Goal: Communication & Community: Answer question/provide support

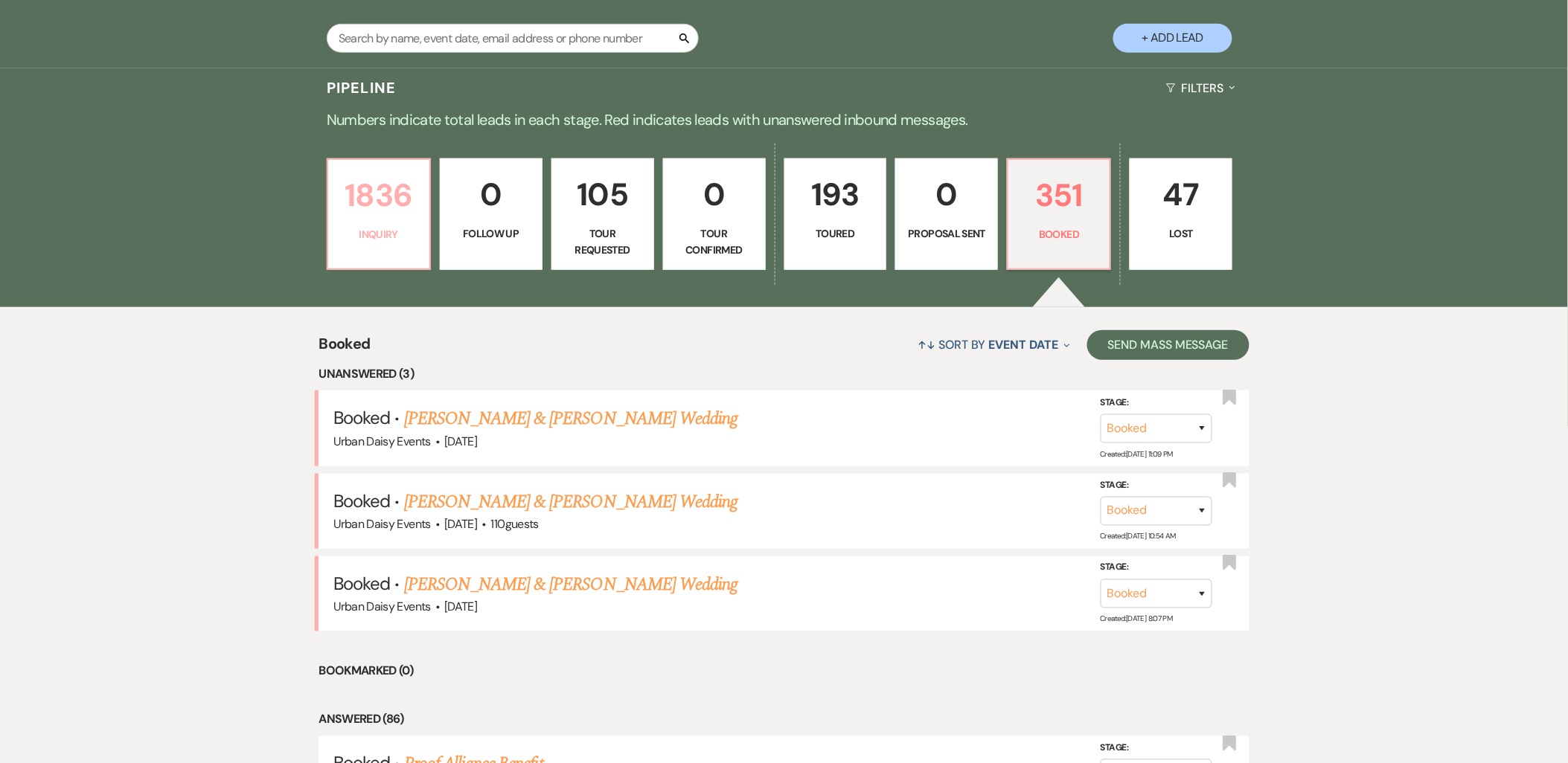
click at [374, 234] on p "Inquiry" at bounding box center [379, 234] width 84 height 17
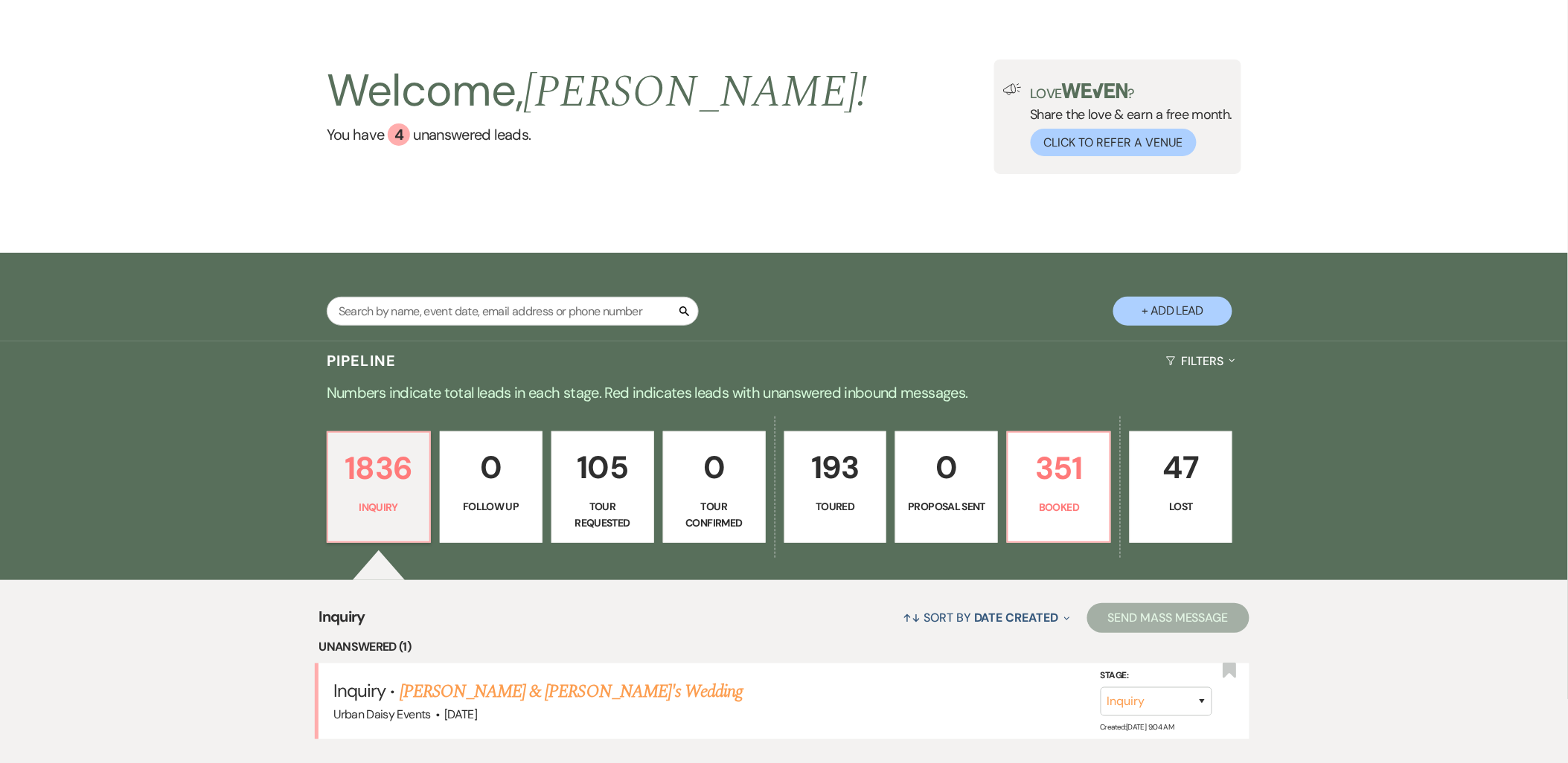
scroll to position [330, 0]
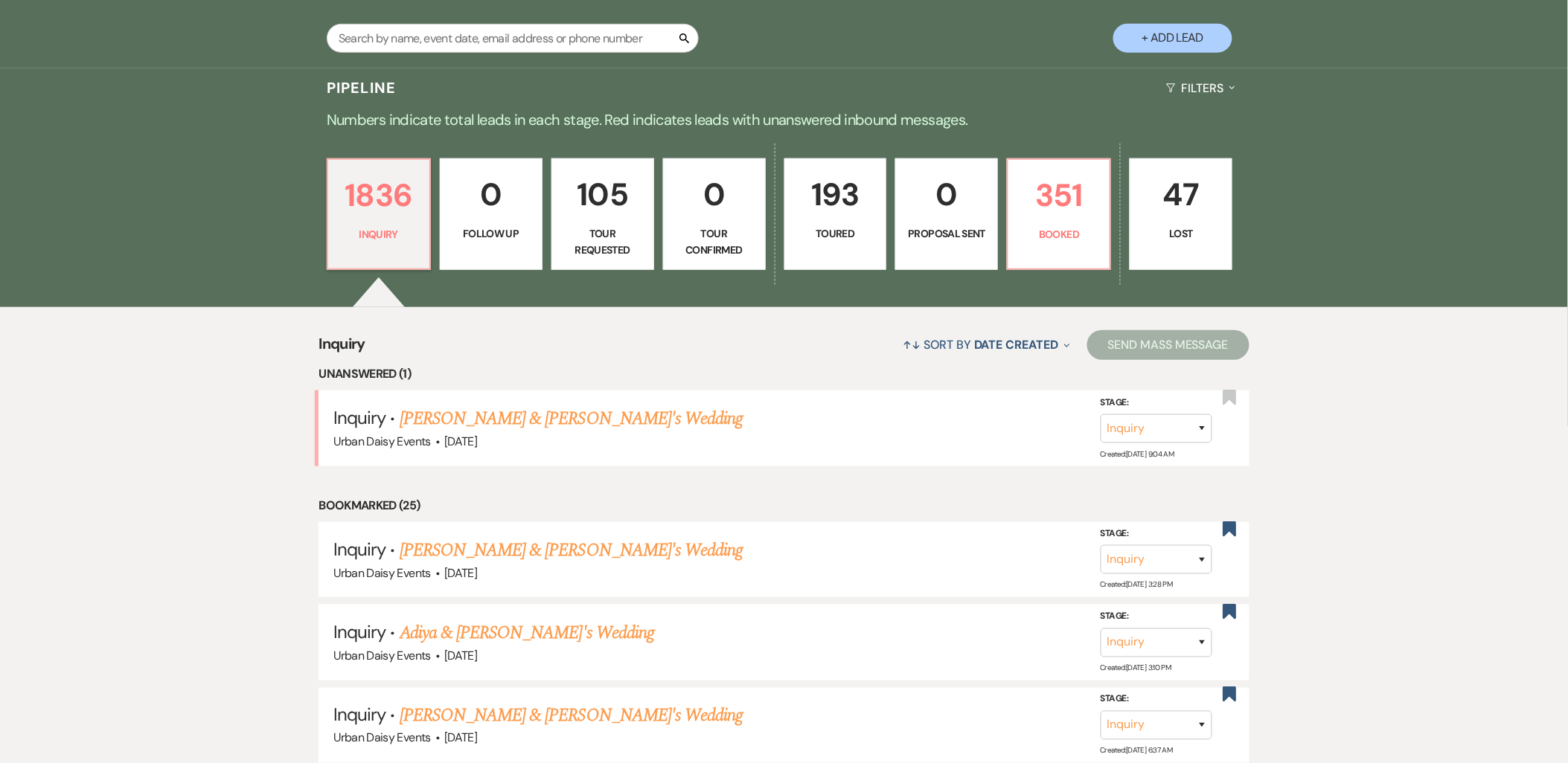
click at [425, 415] on link "[PERSON_NAME] & [PERSON_NAME]'s Wedding" at bounding box center [572, 419] width 344 height 27
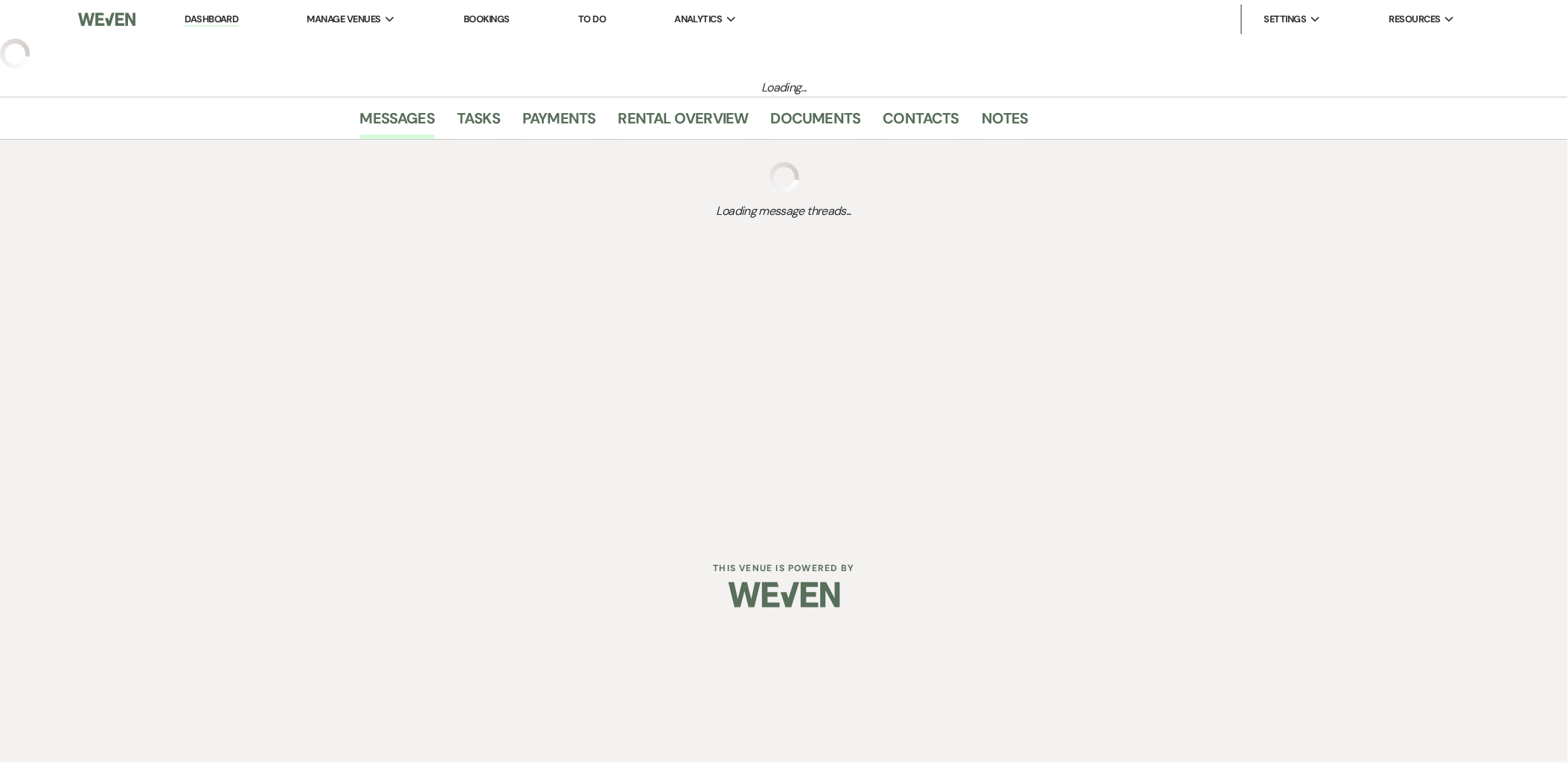
select select "5"
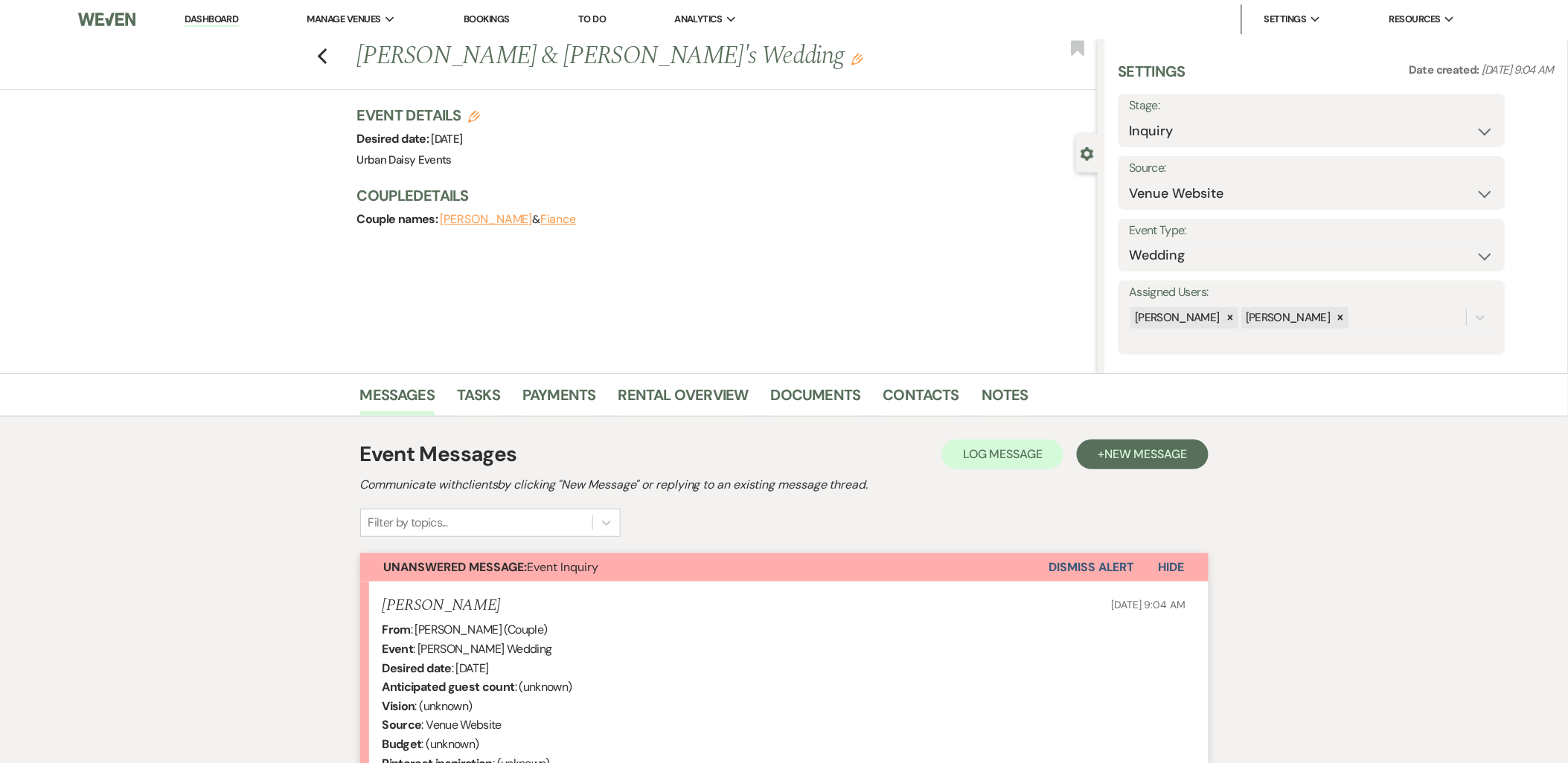
scroll to position [261, 0]
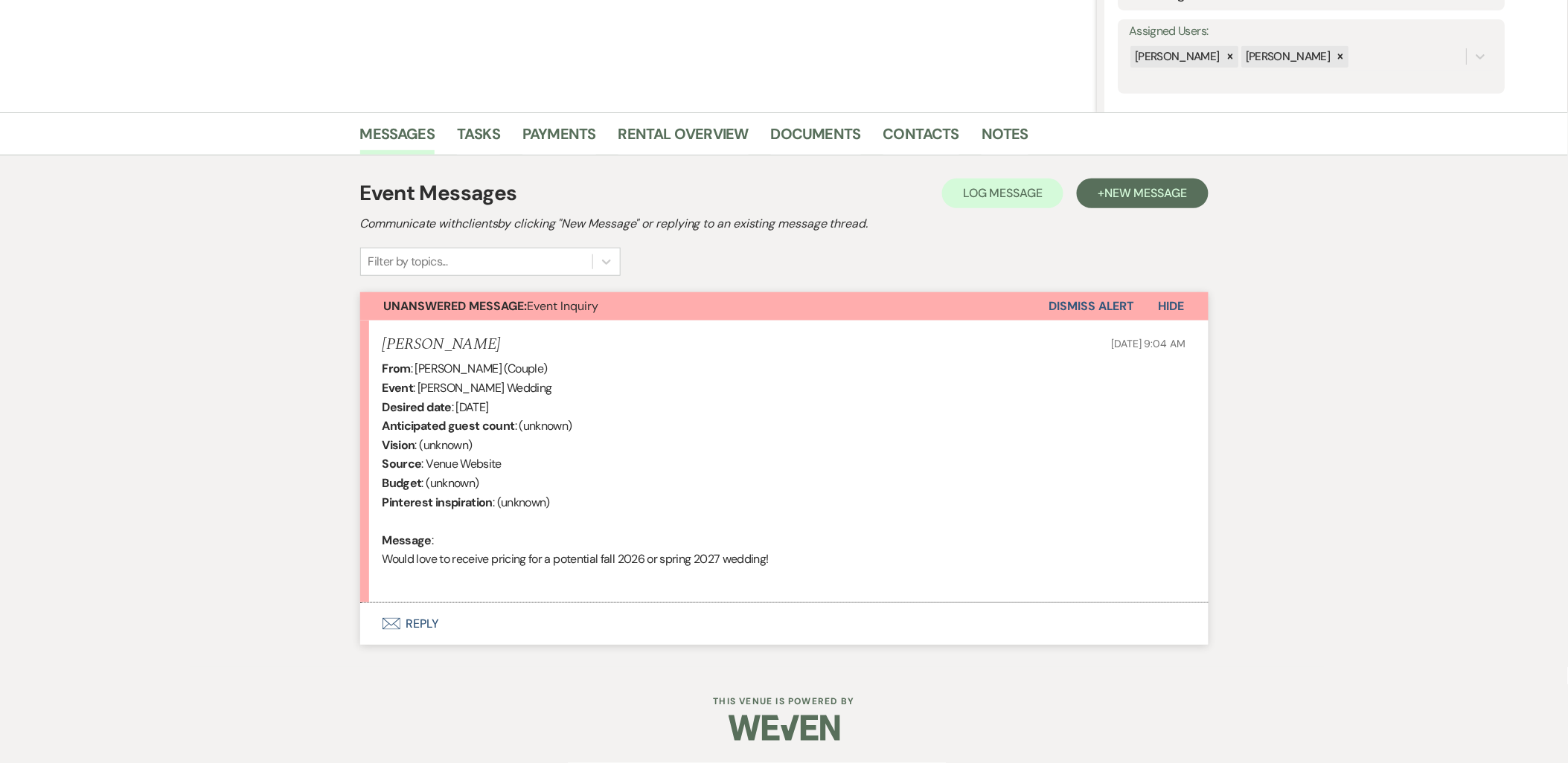
click at [402, 635] on button "Envelope Reply" at bounding box center [784, 623] width 848 height 42
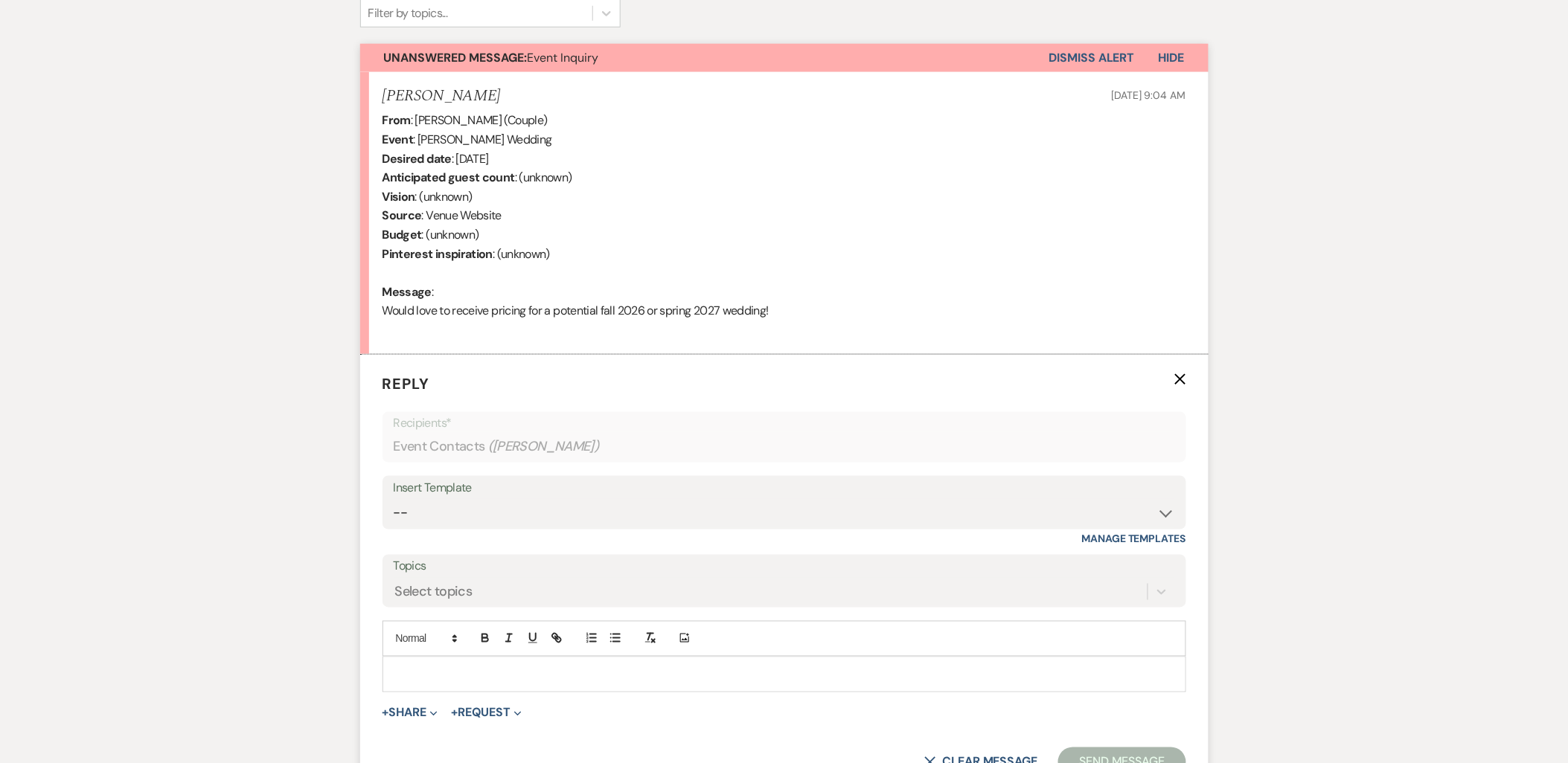
scroll to position [545, 0]
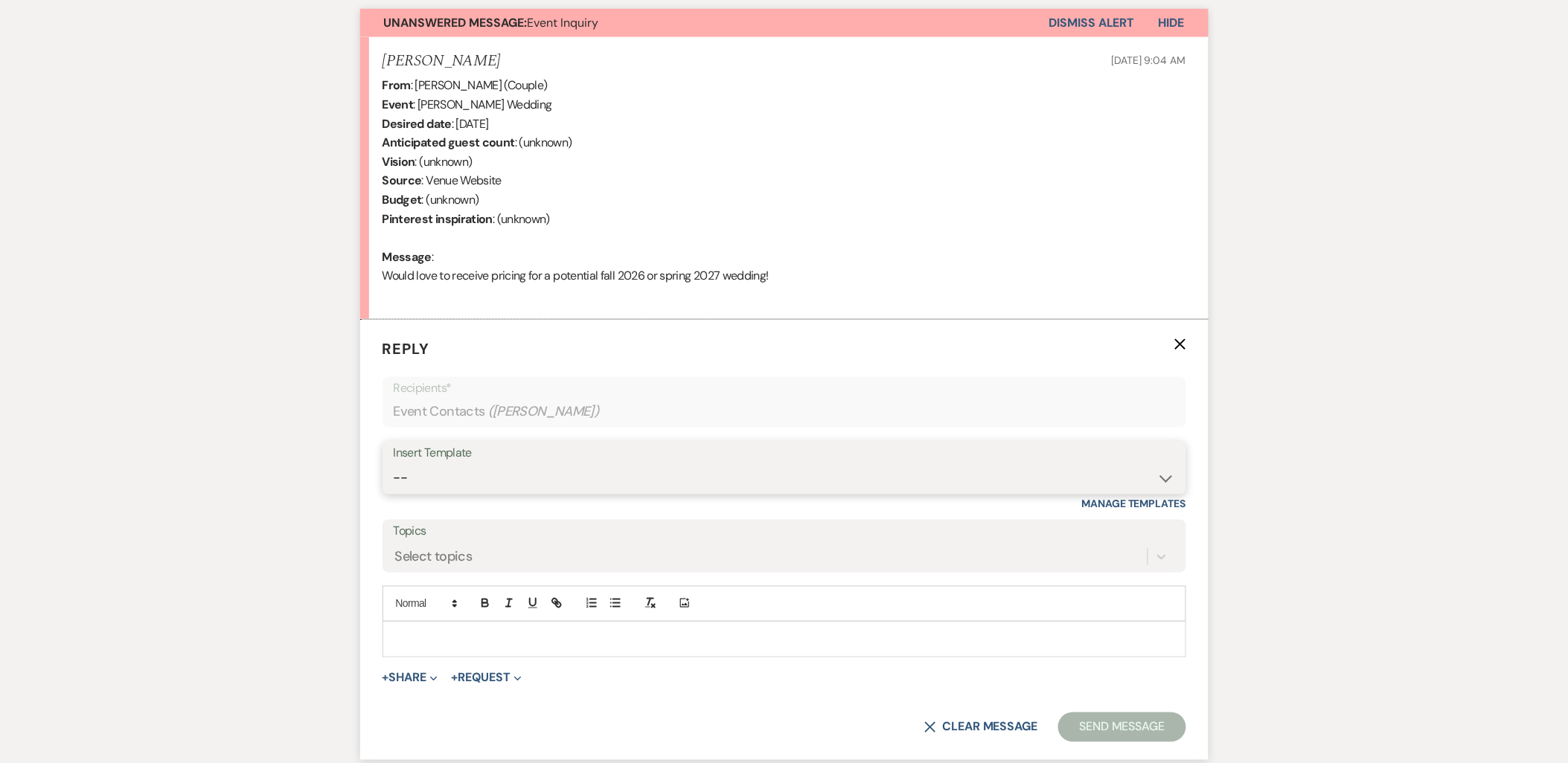
click at [456, 487] on select "-- Payment Past Due Rental Agreement and First Payment Urban Daisy Initial Resp…" at bounding box center [784, 478] width 781 height 29
select select "1243"
click at [393, 464] on select "-- Payment Past Due Rental Agreement and First Payment Urban Daisy Initial Resp…" at bounding box center [784, 478] width 781 height 29
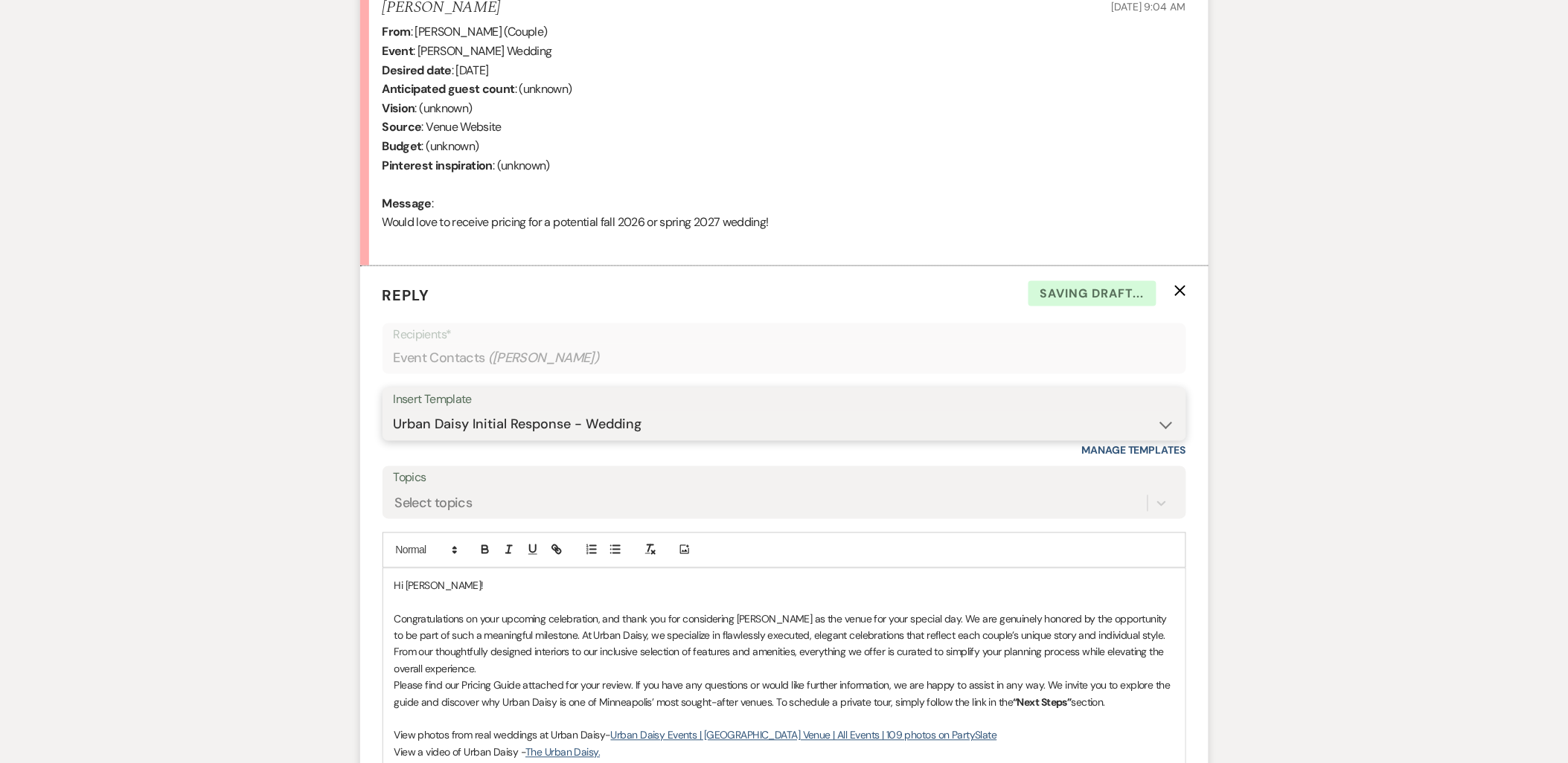
scroll to position [627, 0]
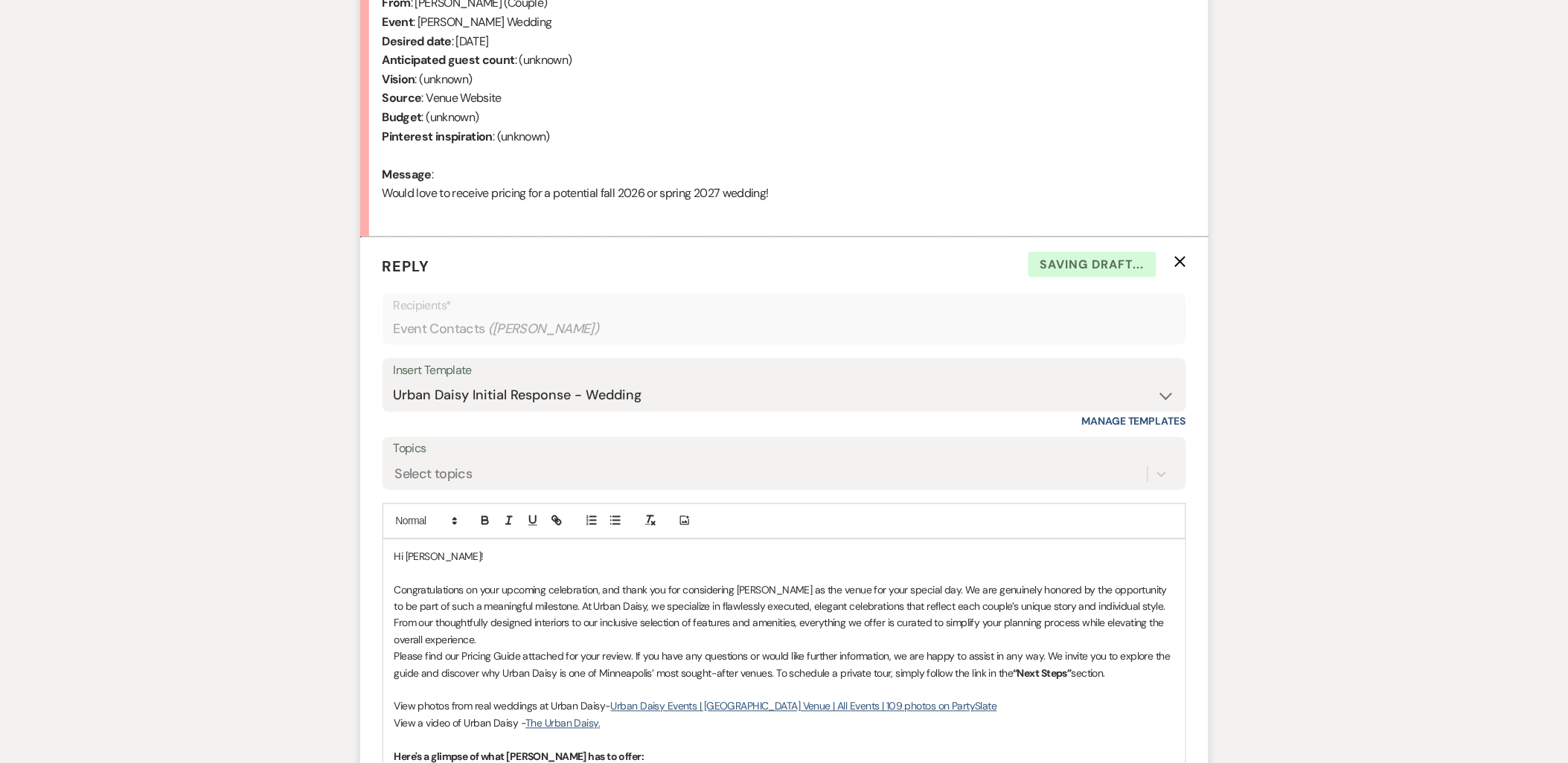
click at [470, 636] on p "Congratulations on your upcoming celebration, and thank you for considering [PE…" at bounding box center [784, 616] width 780 height 67
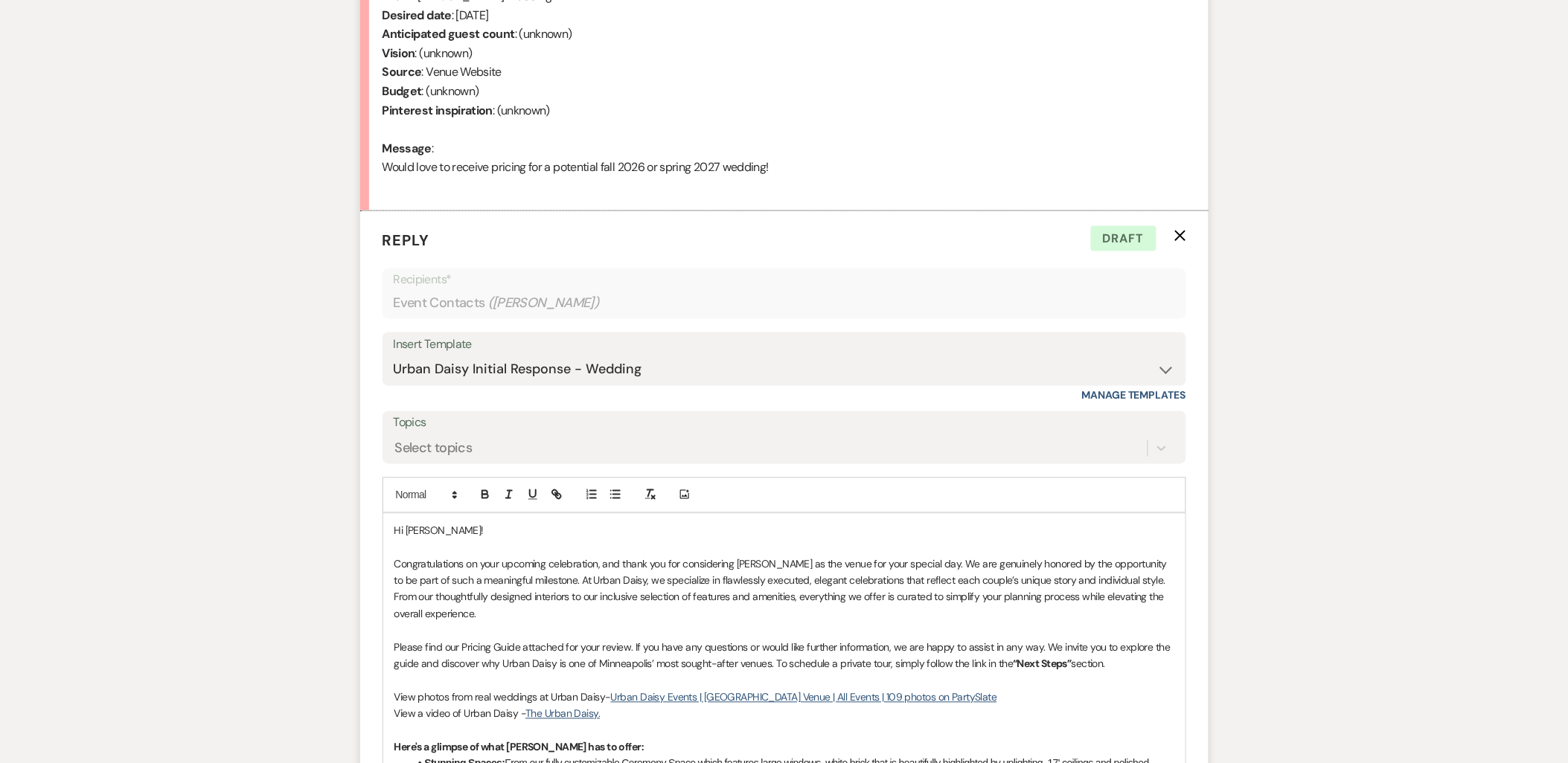
scroll to position [875, 0]
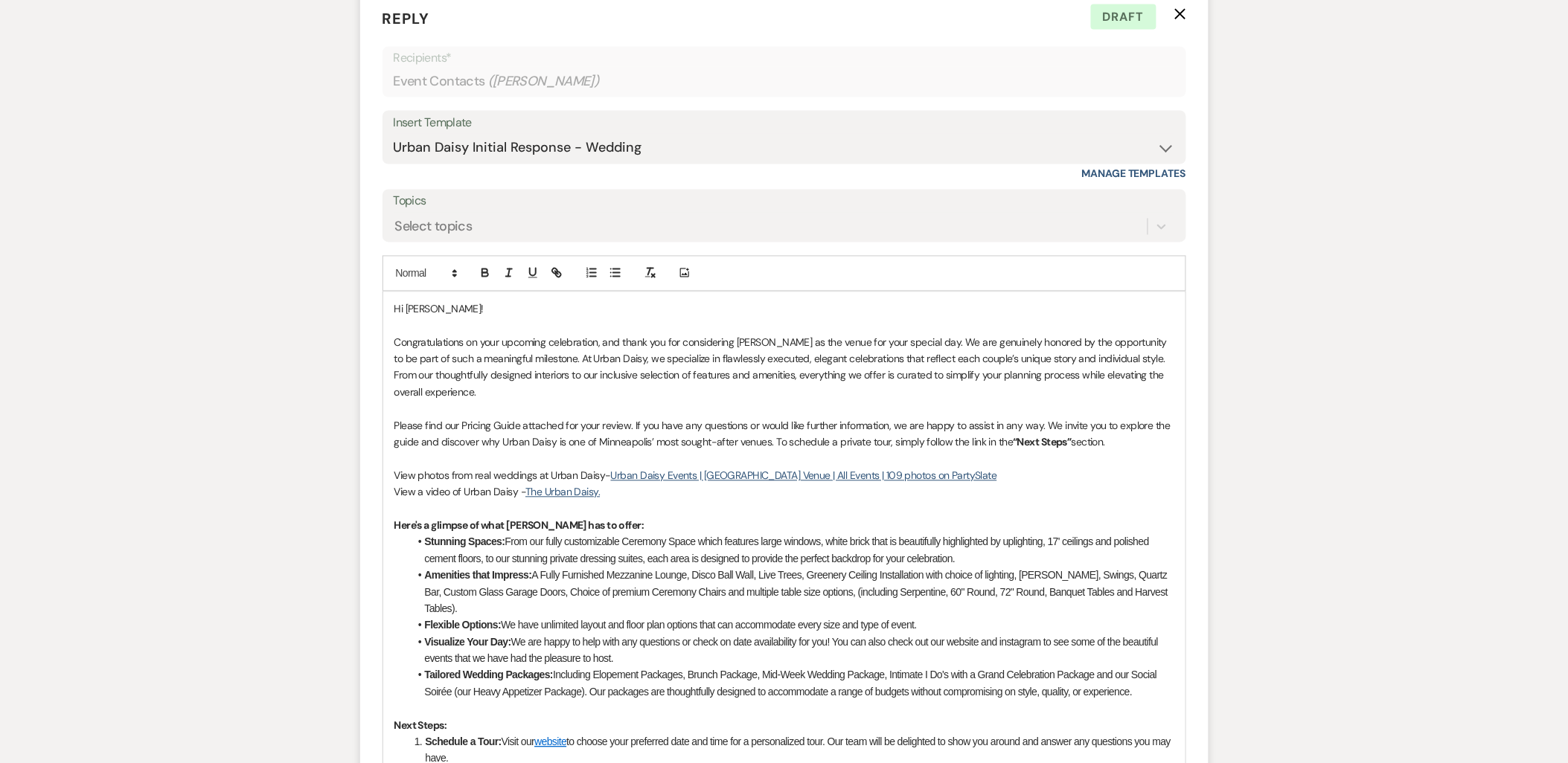
click at [1130, 437] on p "Please find our Pricing Guide attached for your review. If you have any questio…" at bounding box center [784, 434] width 780 height 33
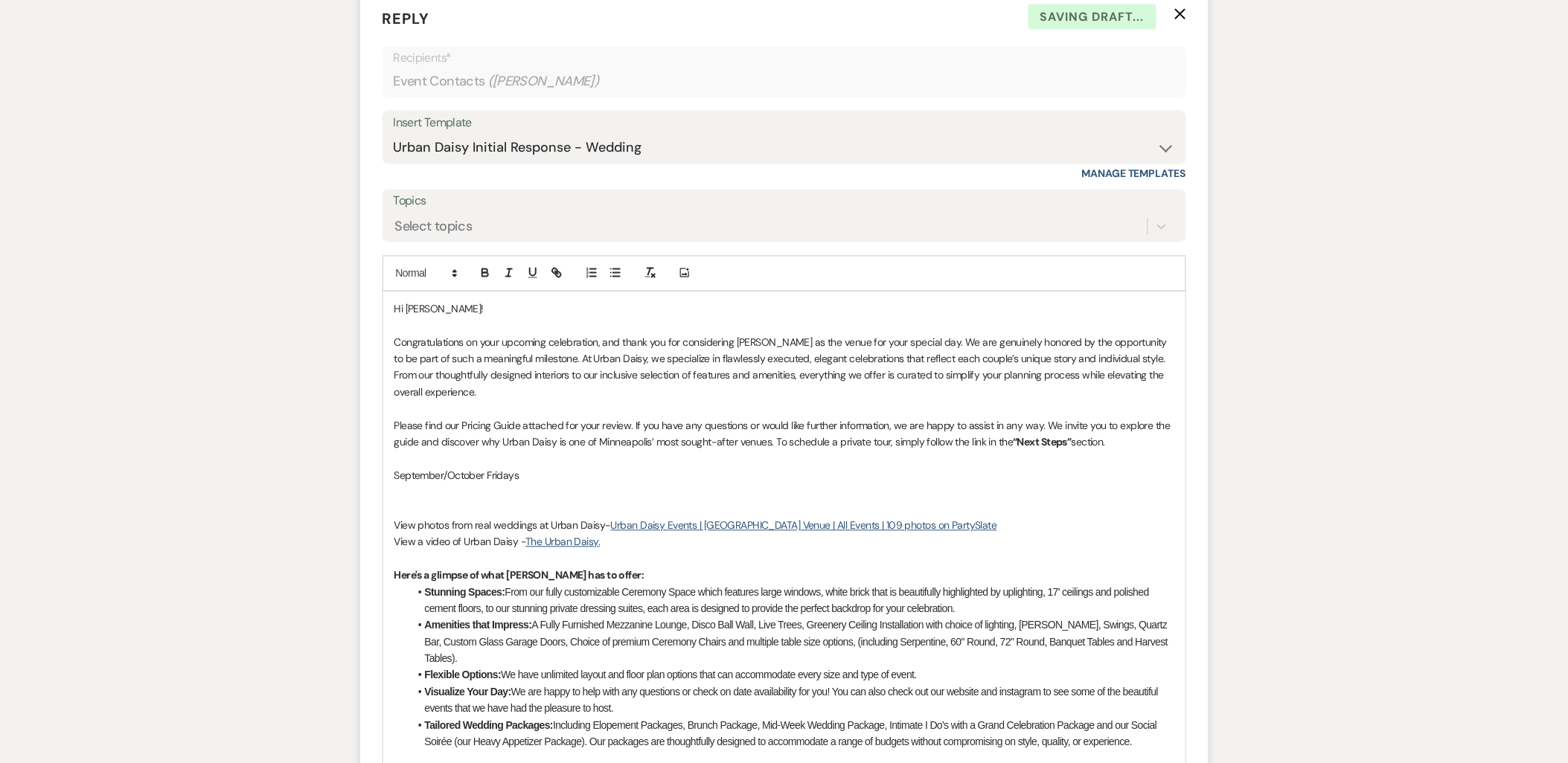
drag, startPoint x: 530, startPoint y: 481, endPoint x: 382, endPoint y: 480, distance: 148.0
click at [383, 480] on div "Hi [PERSON_NAME]! Congratulations on your upcoming celebration, and thank you f…" at bounding box center [784, 688] width 802 height 791
copy p "September/October Fridays"
click at [393, 495] on div "Hi [PERSON_NAME]! Congratulations on your upcoming celebration, and thank you f…" at bounding box center [784, 688] width 802 height 791
drag, startPoint x: 517, startPoint y: 496, endPoint x: 488, endPoint y: 496, distance: 29.0
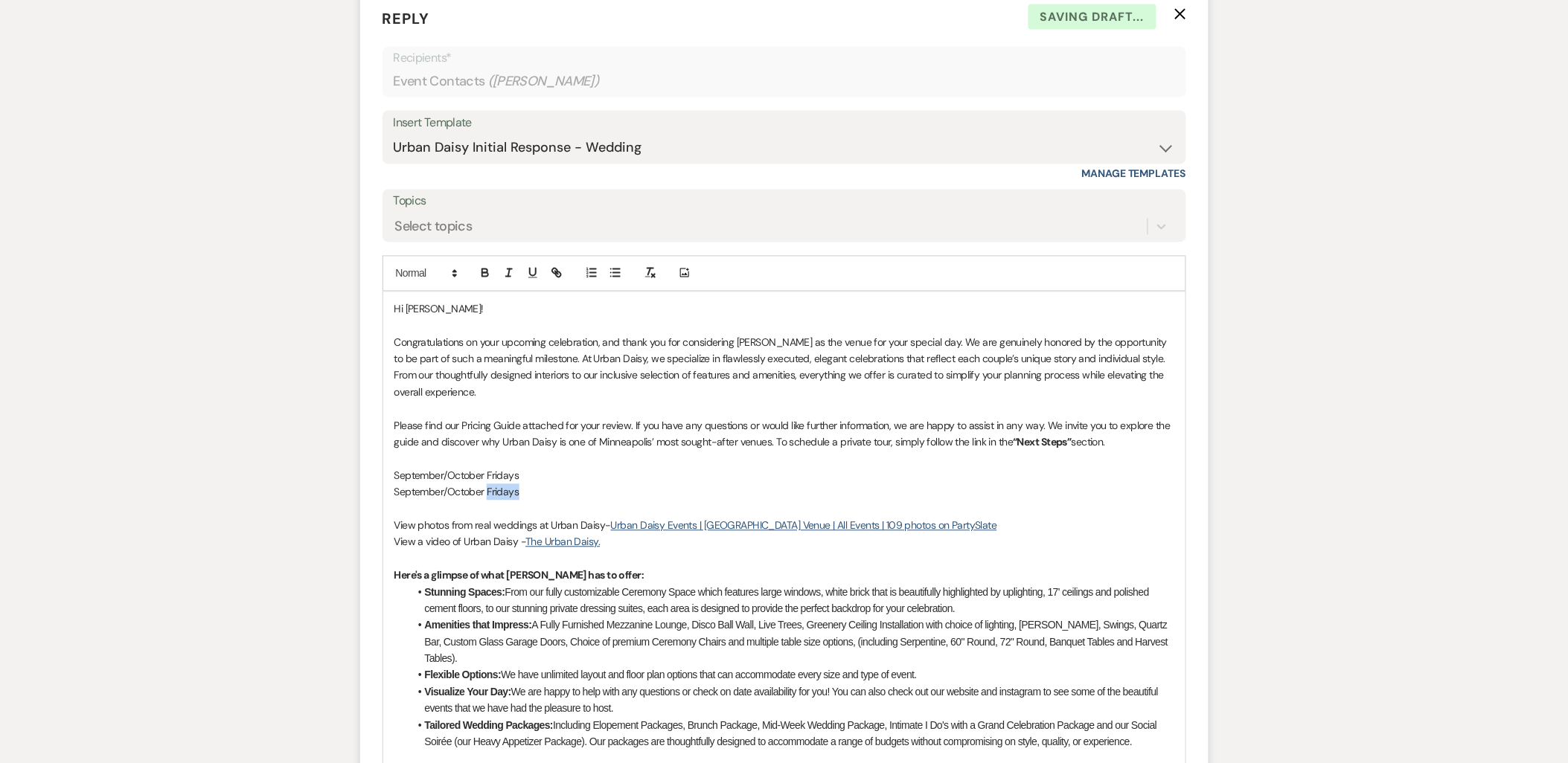
click at [488, 496] on p "September/October Fridays" at bounding box center [784, 492] width 780 height 17
click at [523, 477] on p "September/October Fridays" at bounding box center [784, 476] width 780 height 17
click at [551, 485] on p "September/October Saturdays" at bounding box center [784, 492] width 780 height 17
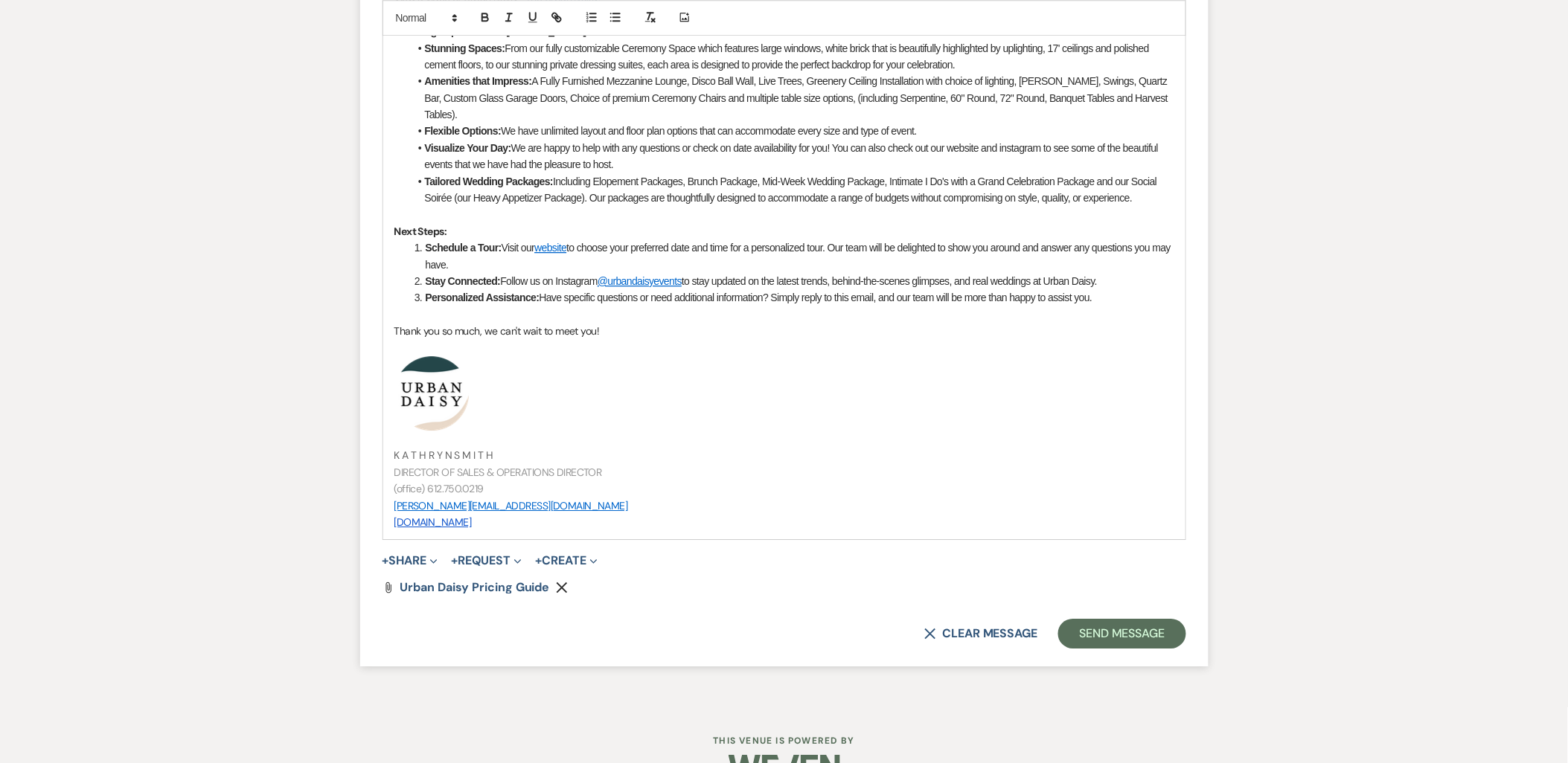
scroll to position [1459, 0]
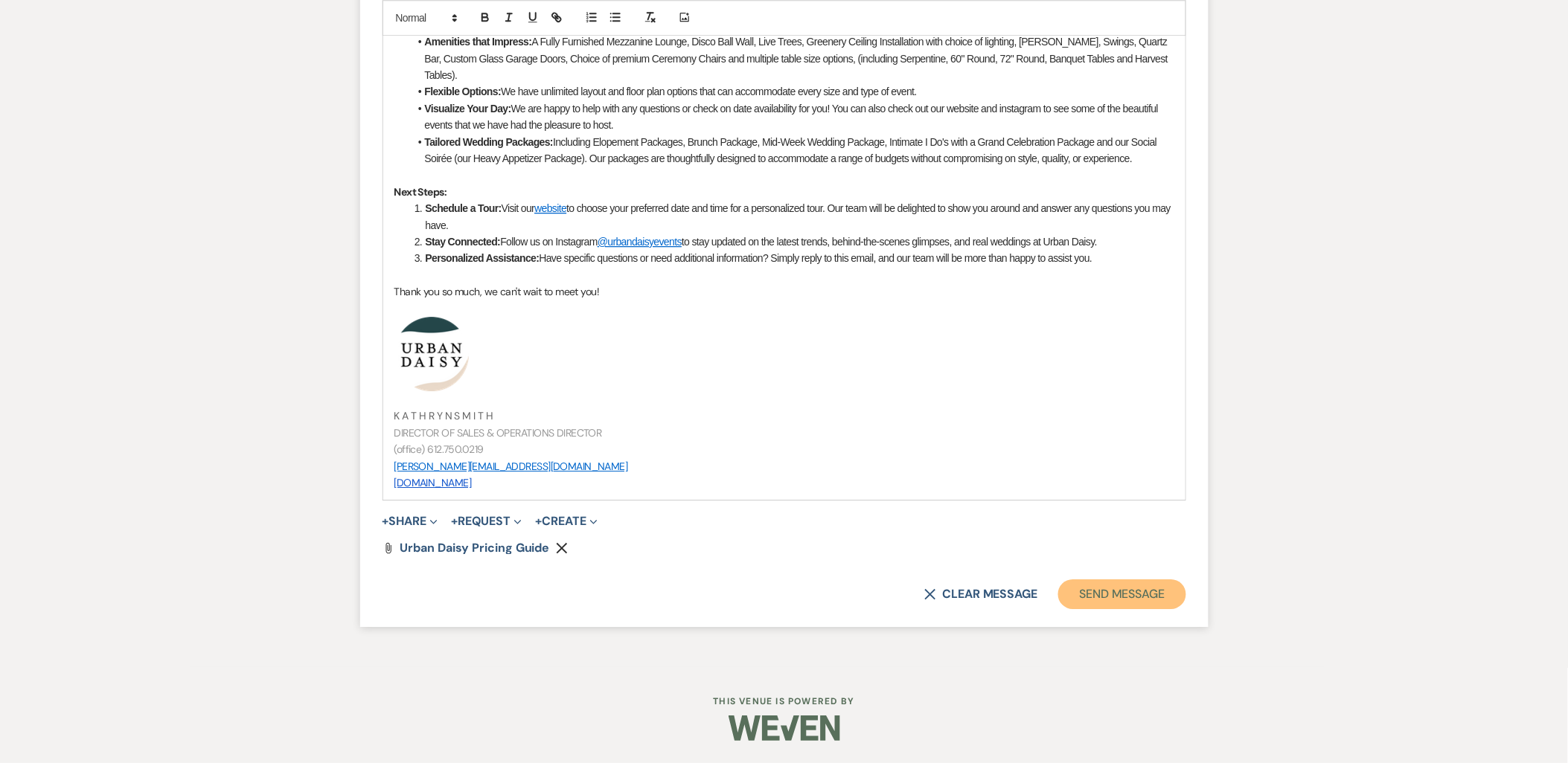
click at [1163, 597] on button "Send Message" at bounding box center [1121, 594] width 127 height 30
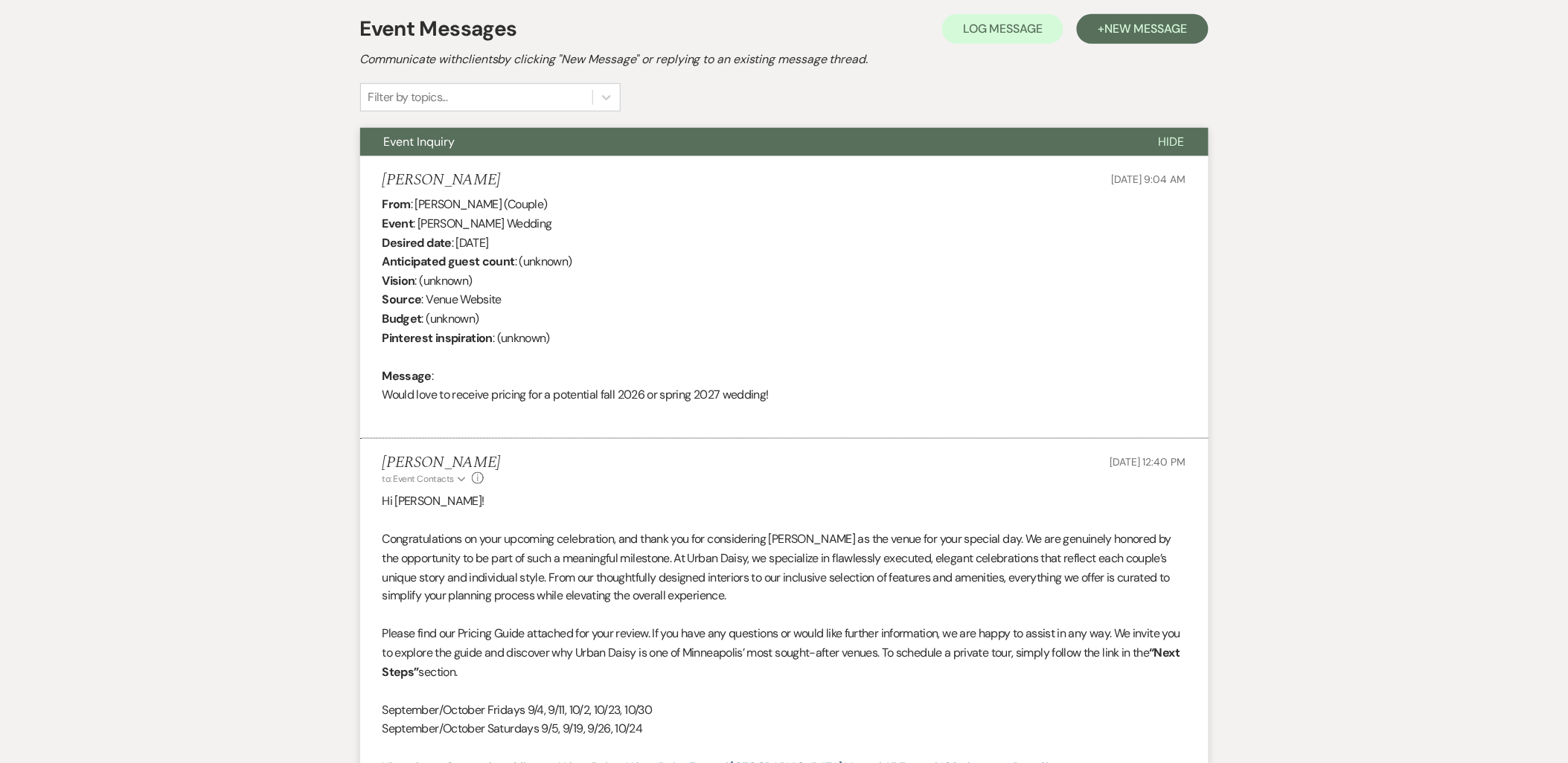
scroll to position [0, 0]
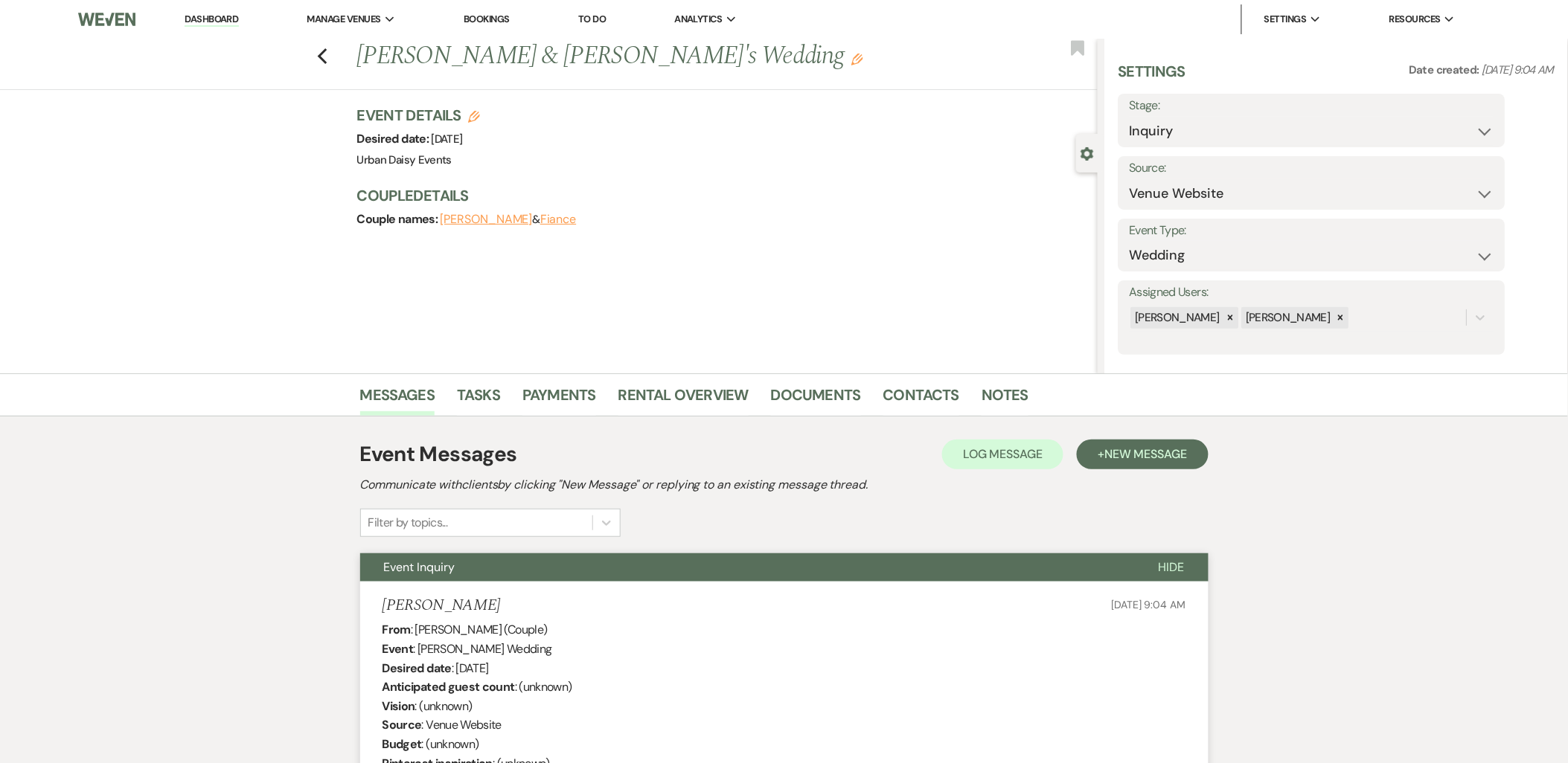
click at [217, 18] on link "Dashboard" at bounding box center [211, 20] width 54 height 14
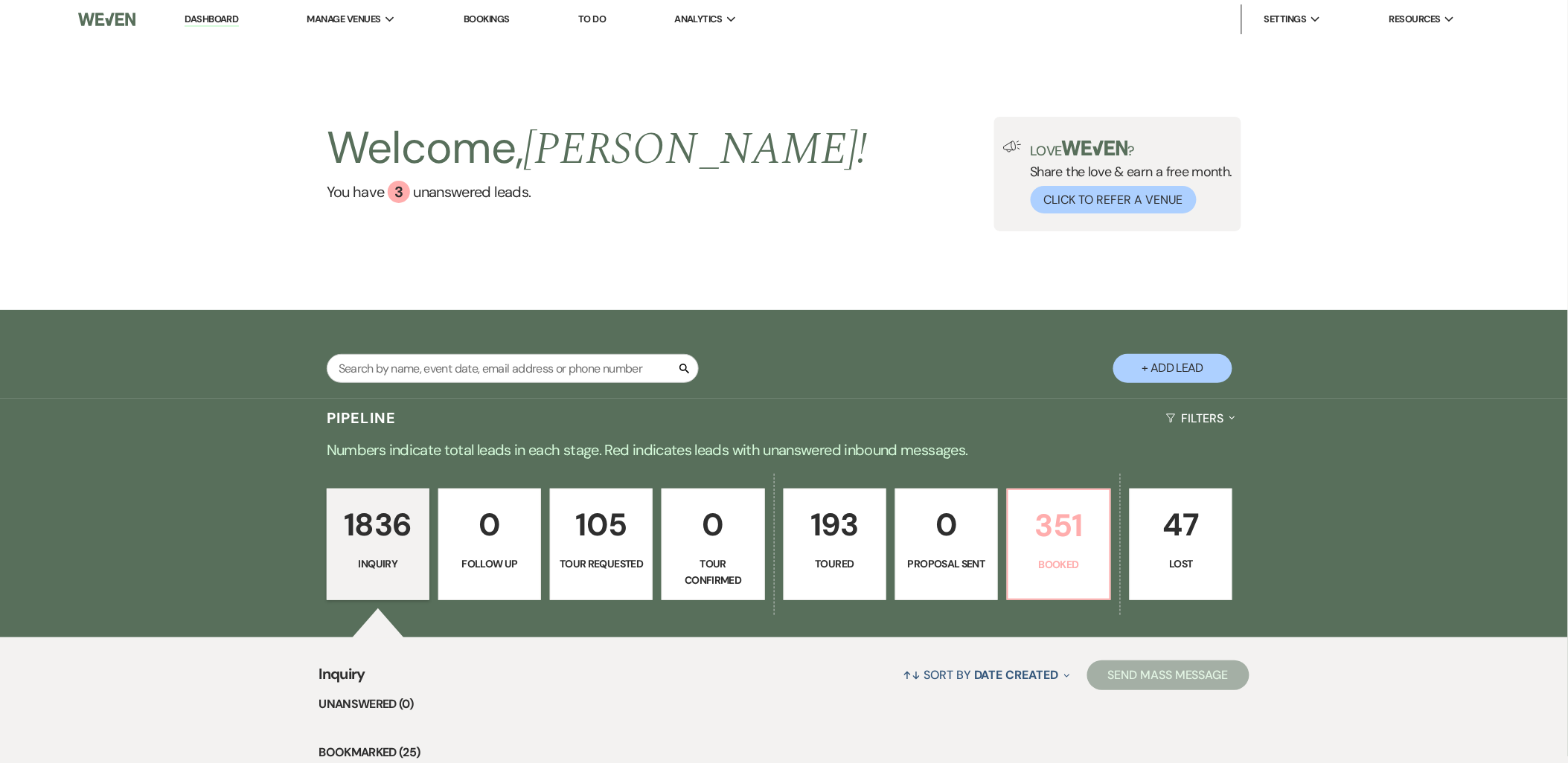
click at [1096, 513] on p "351" at bounding box center [1059, 525] width 84 height 50
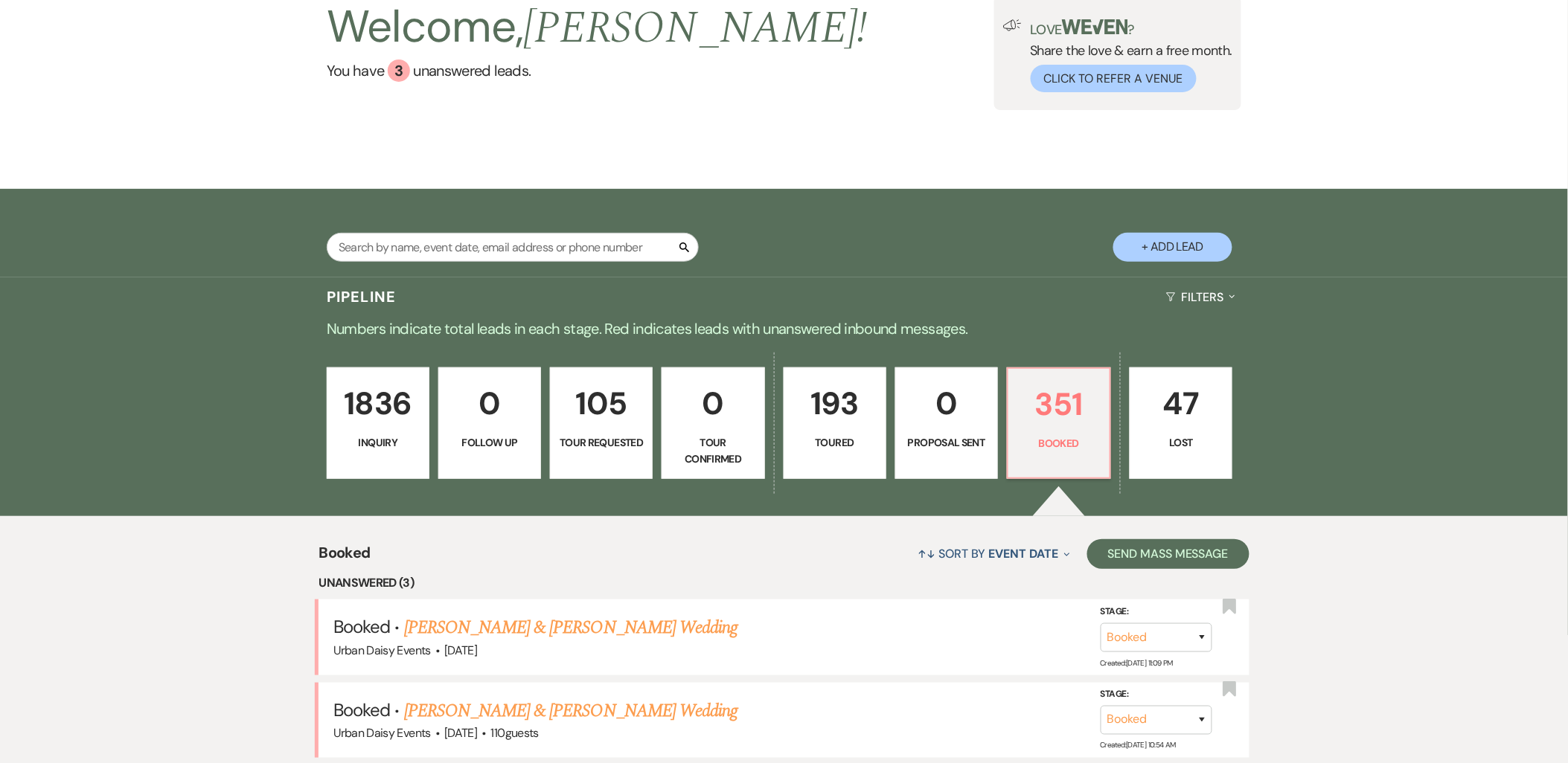
scroll to position [248, 0]
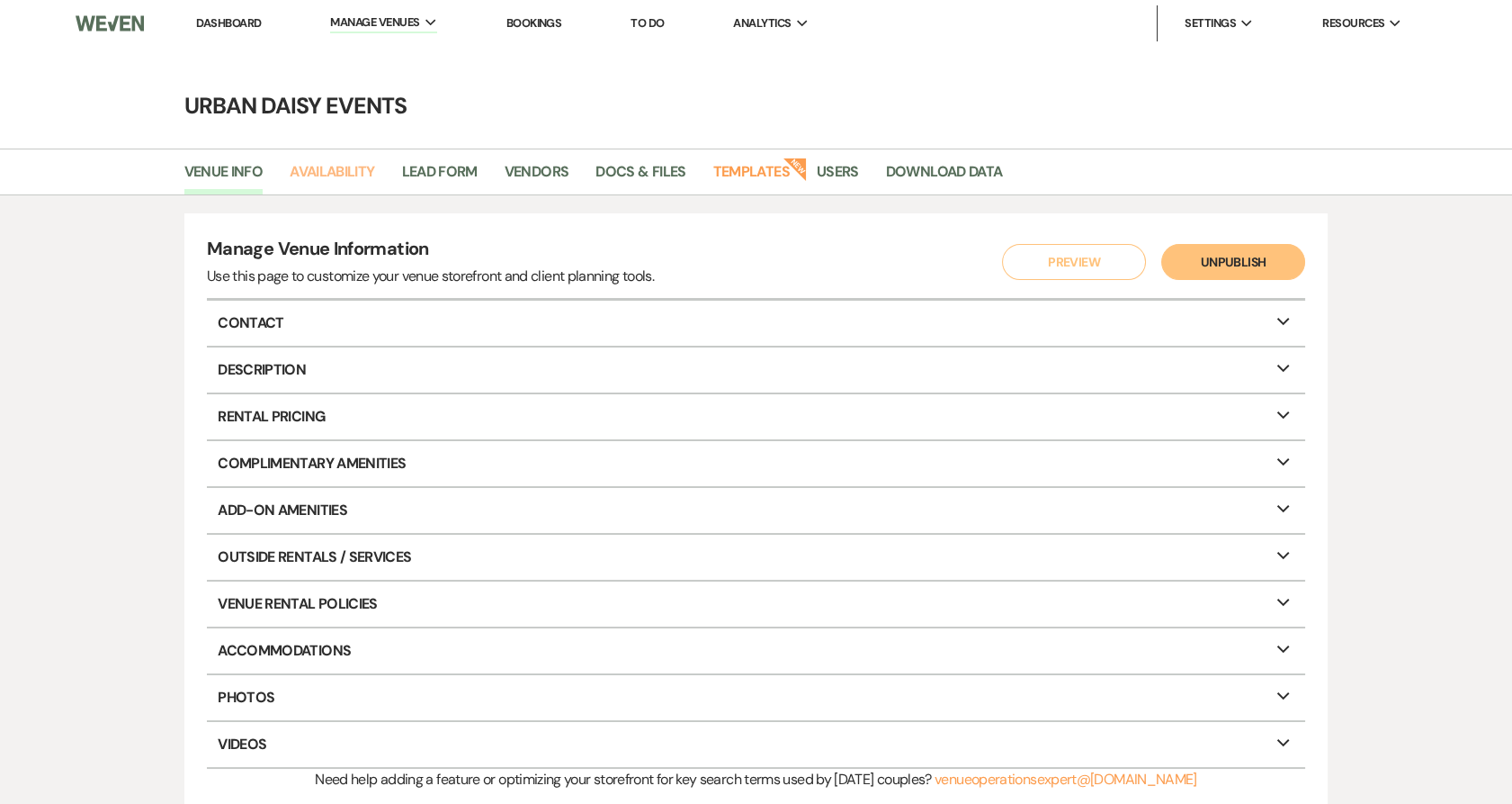
click at [358, 163] on link "Availability" at bounding box center [332, 177] width 85 height 34
select select "2"
select select "2026"
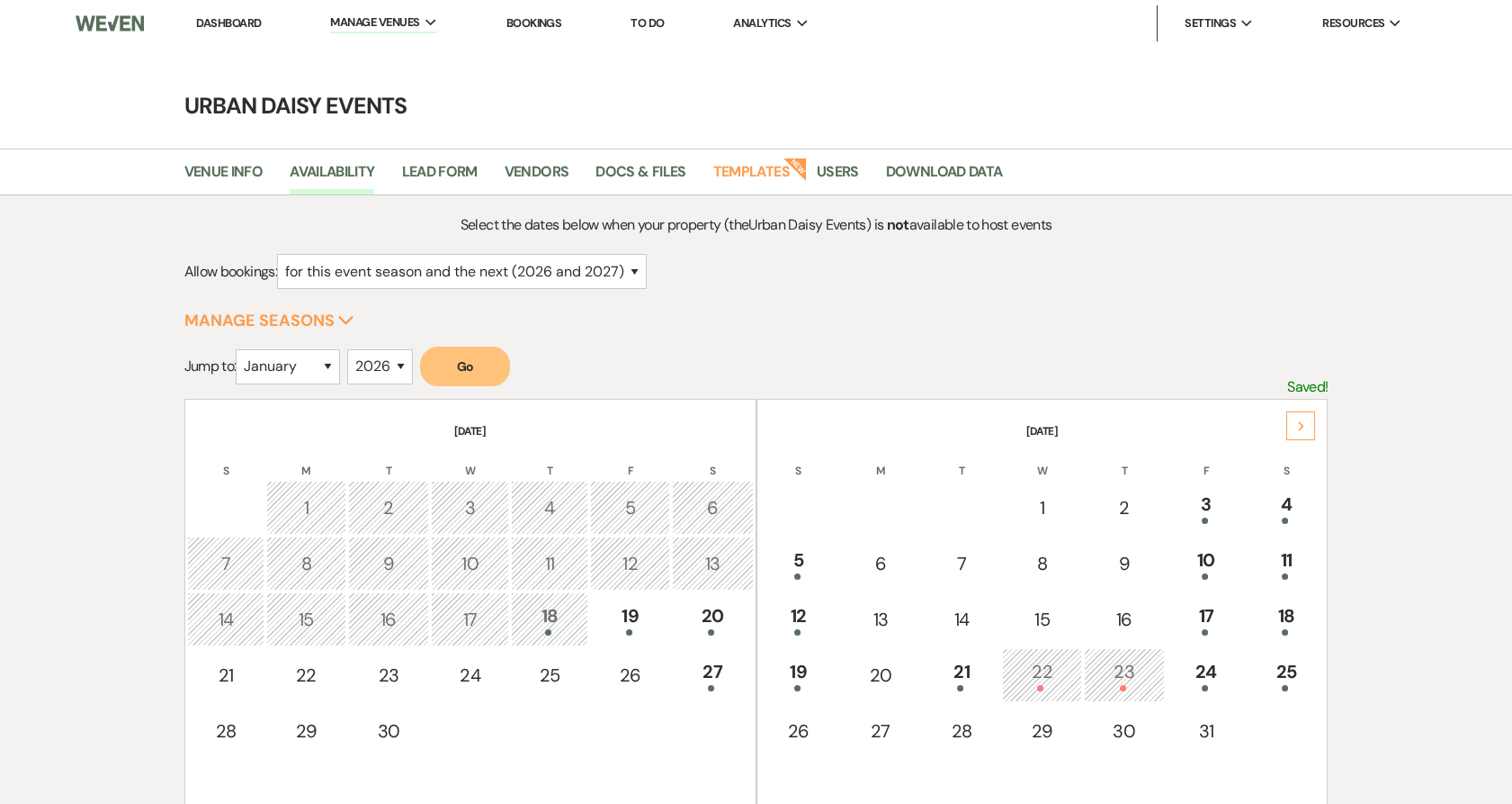
click at [1313, 426] on div "Next" at bounding box center [1301, 425] width 29 height 29
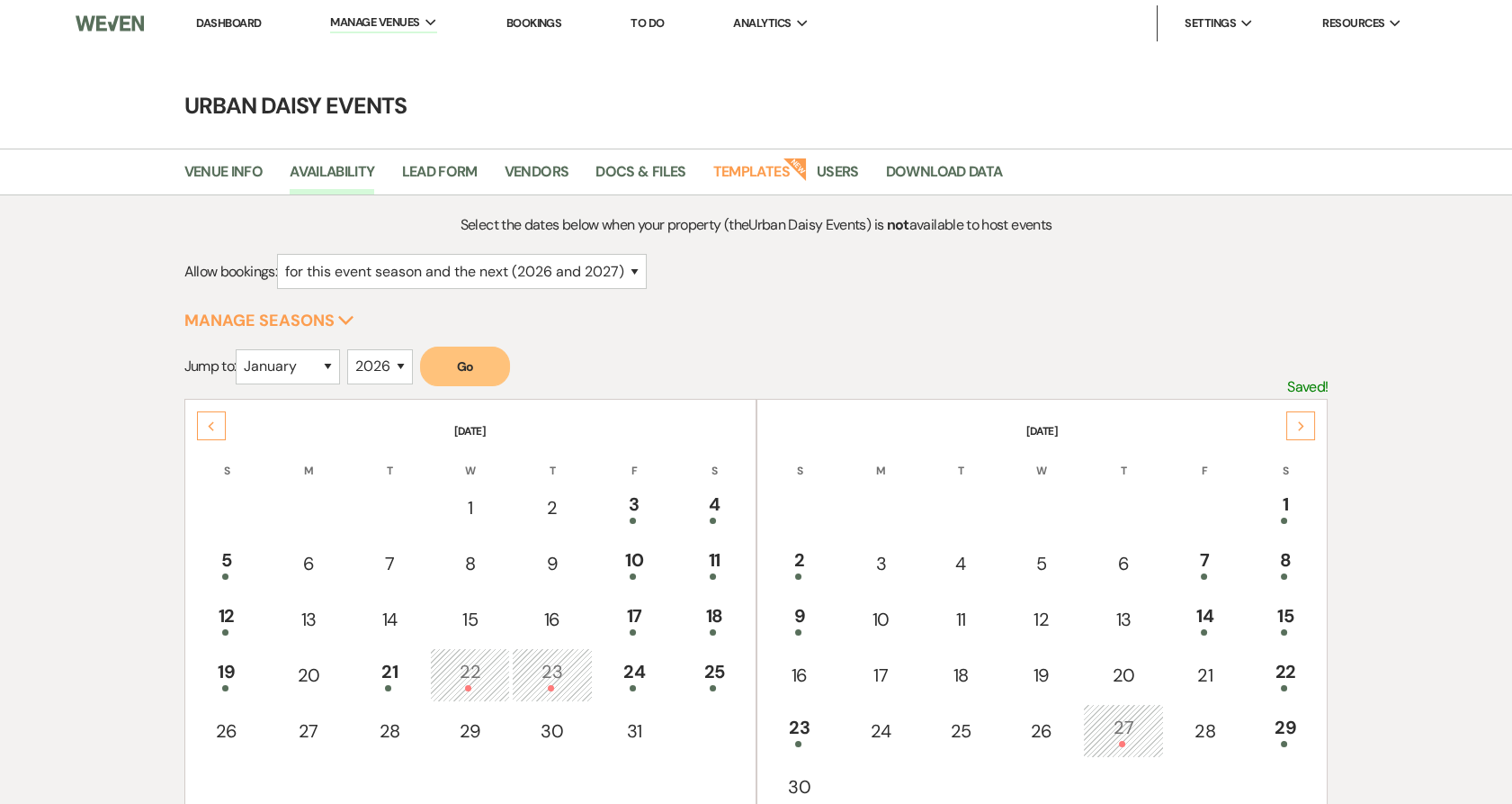
click at [1313, 426] on div "Next" at bounding box center [1301, 425] width 29 height 29
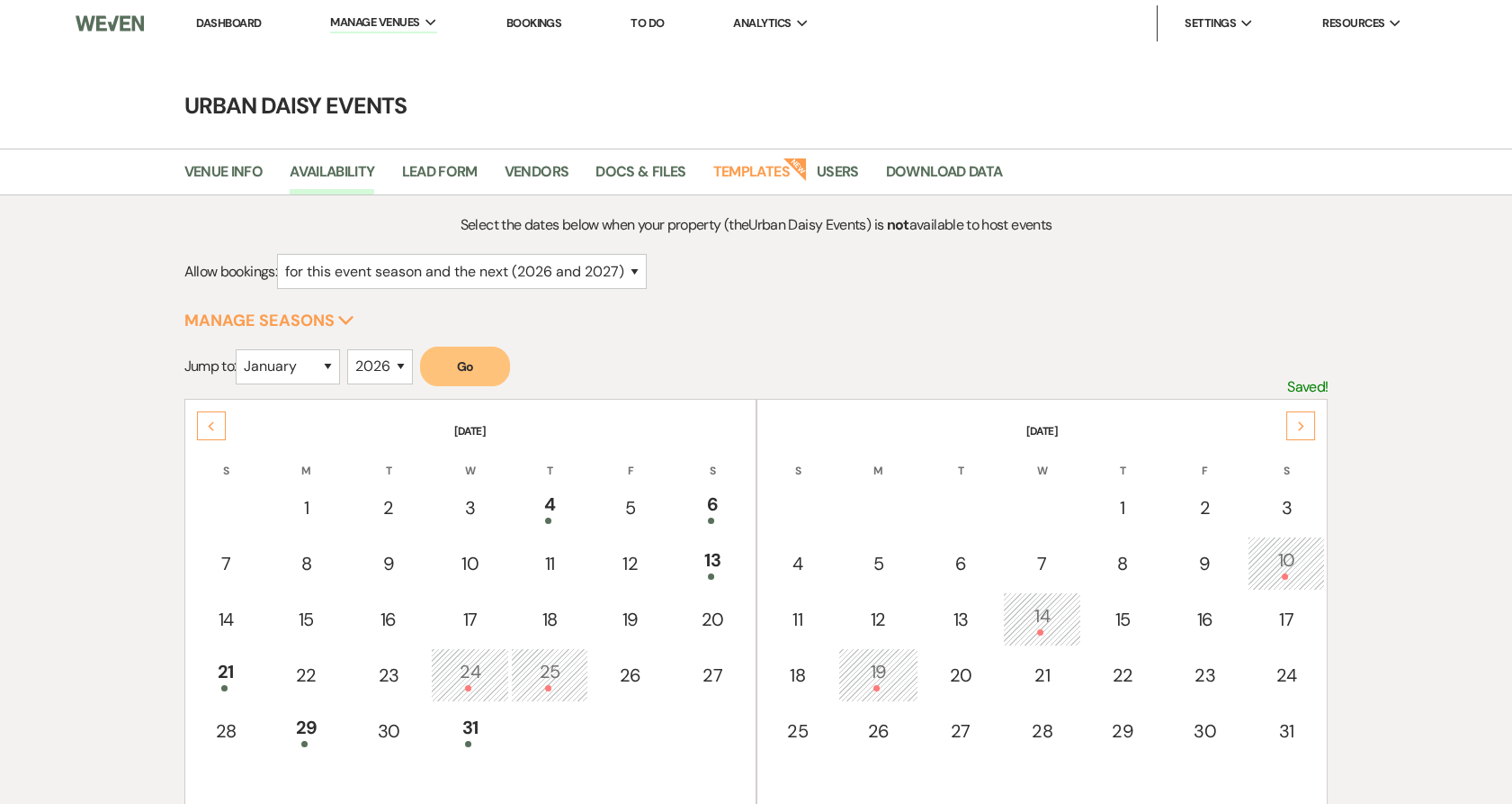
click at [1313, 426] on div "Next" at bounding box center [1301, 425] width 29 height 29
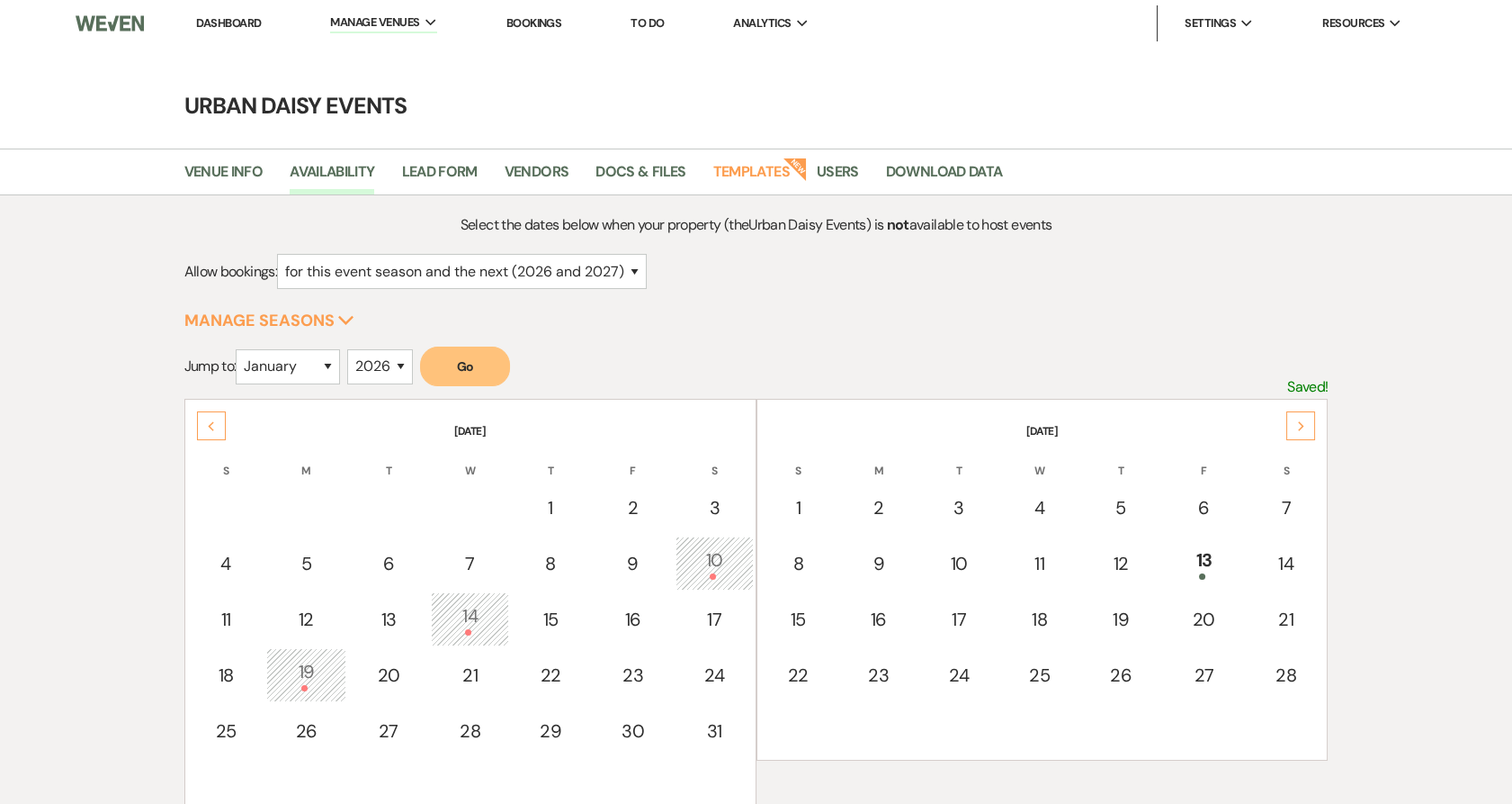
click at [1313, 426] on div "Next" at bounding box center [1301, 425] width 29 height 29
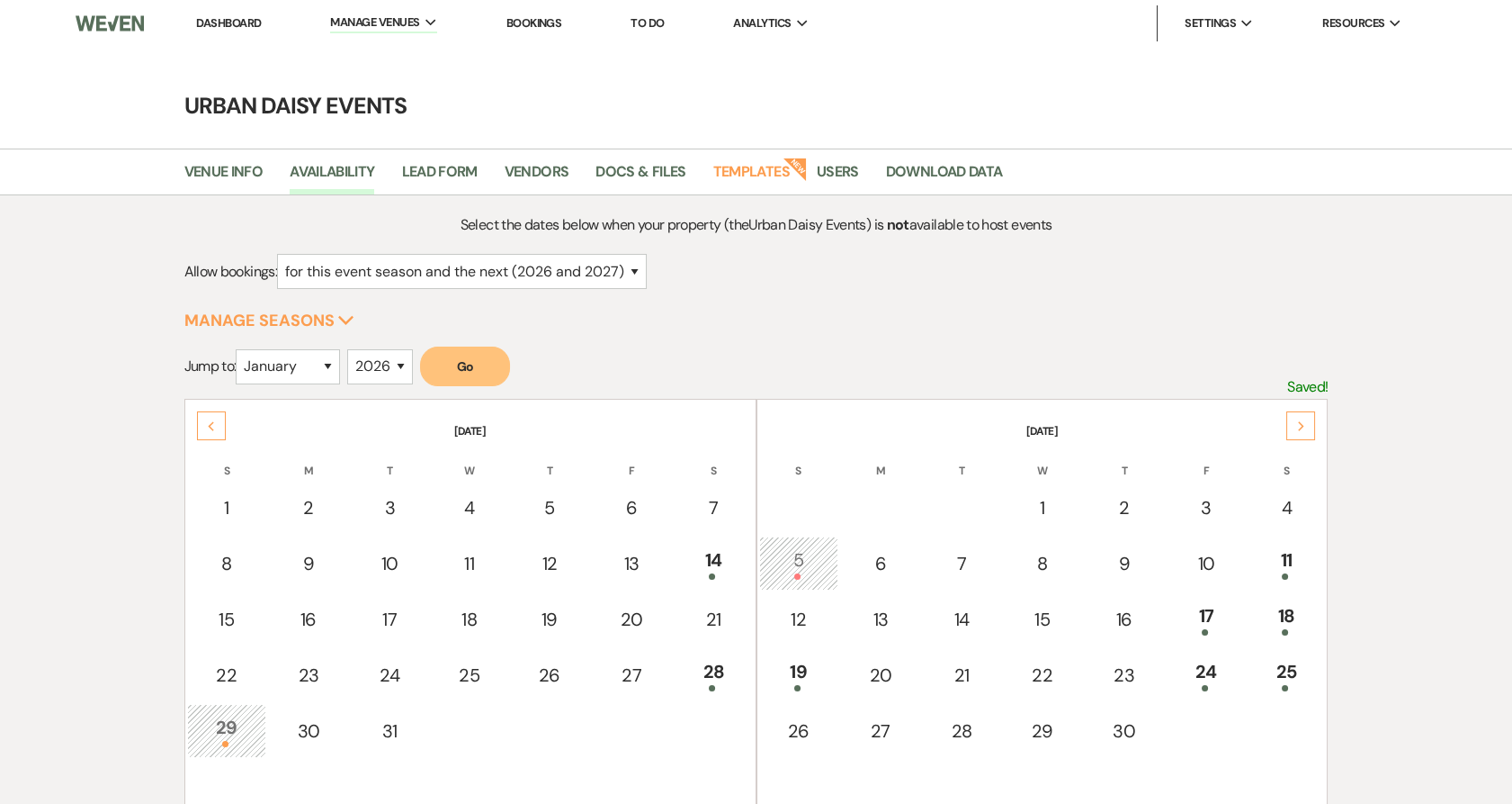
click at [1313, 426] on div "Next" at bounding box center [1301, 425] width 29 height 29
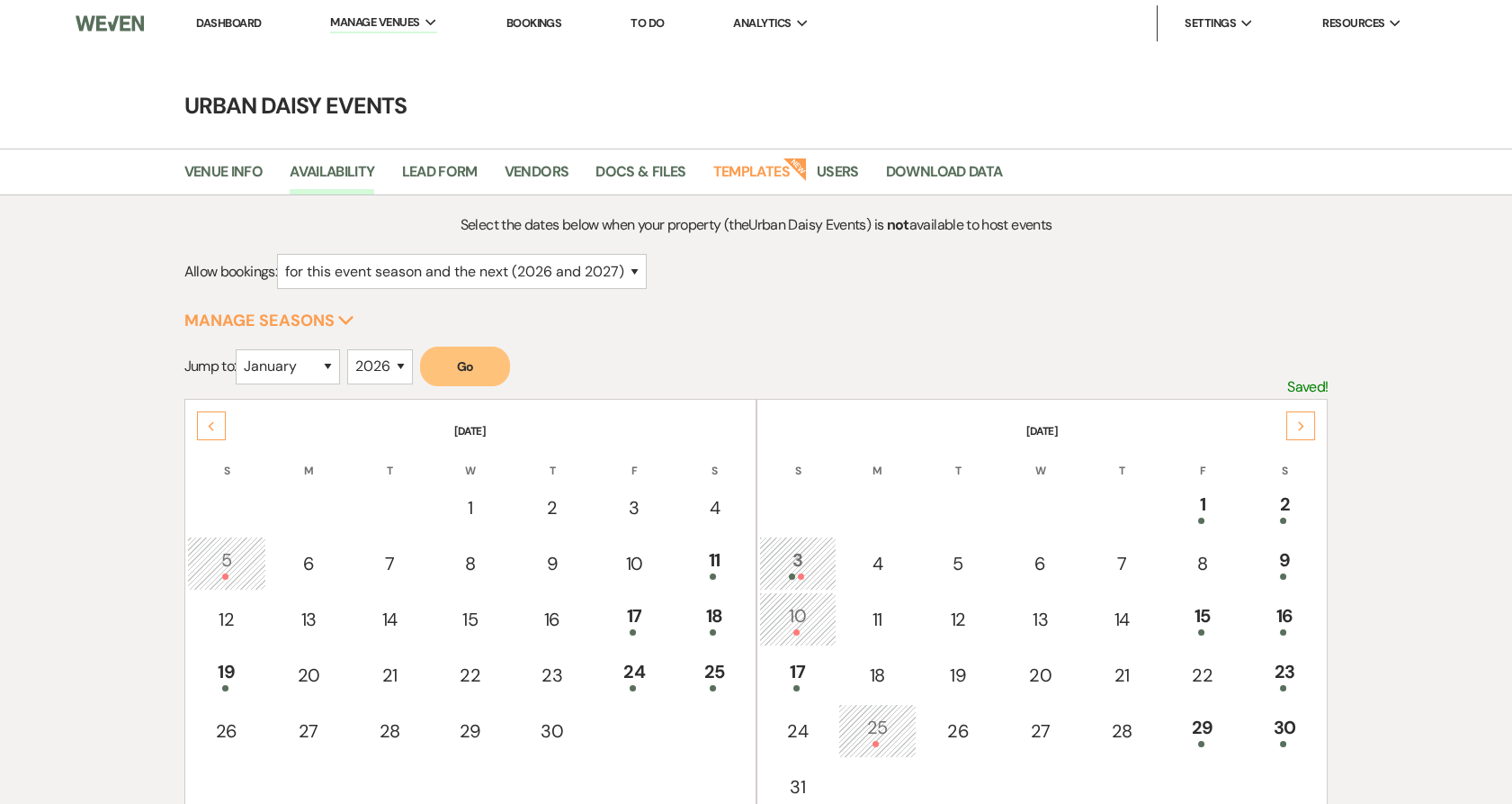
click at [1312, 426] on div "Next" at bounding box center [1301, 425] width 29 height 29
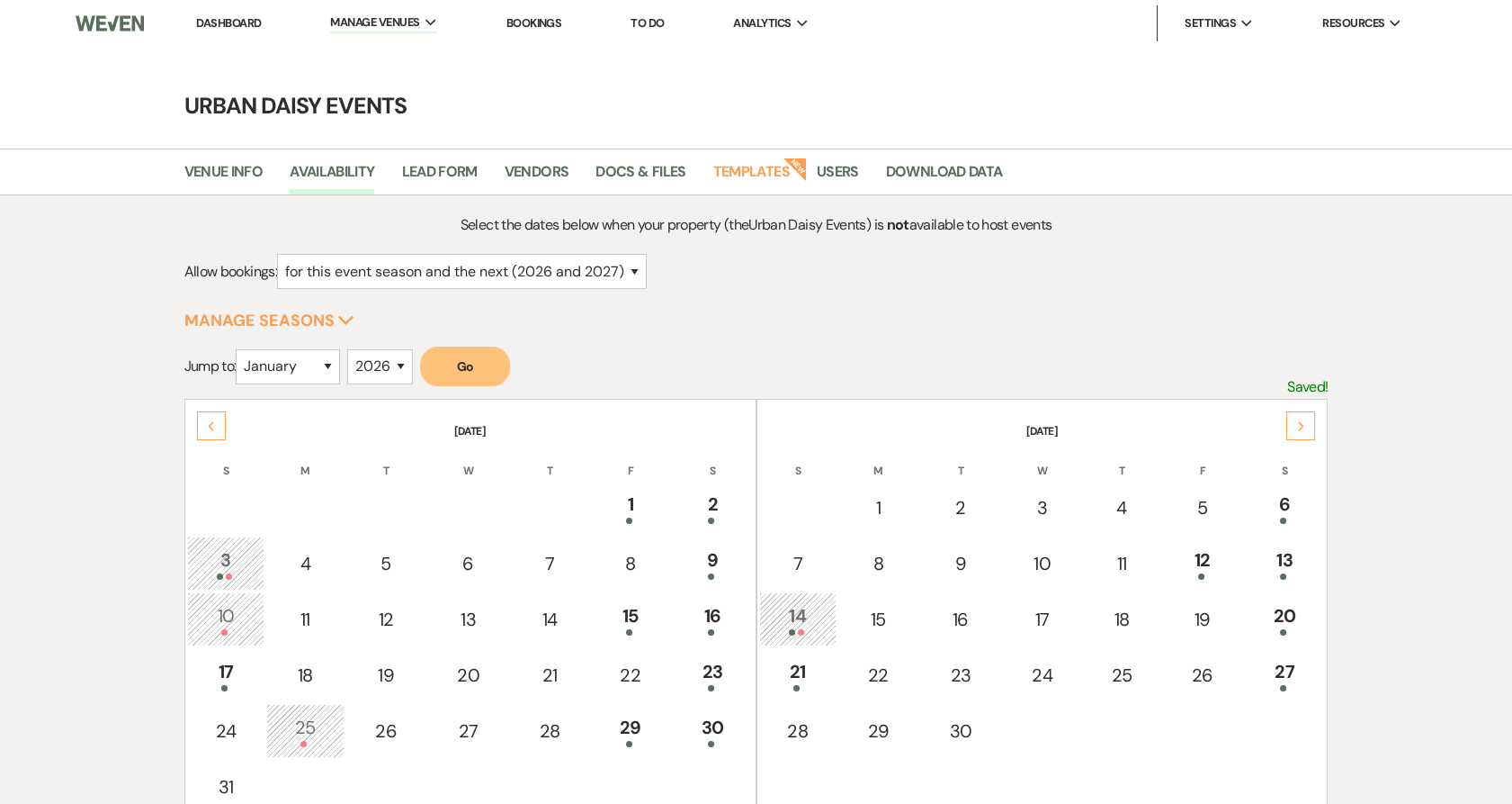
click at [1312, 426] on div "Next" at bounding box center [1301, 425] width 29 height 29
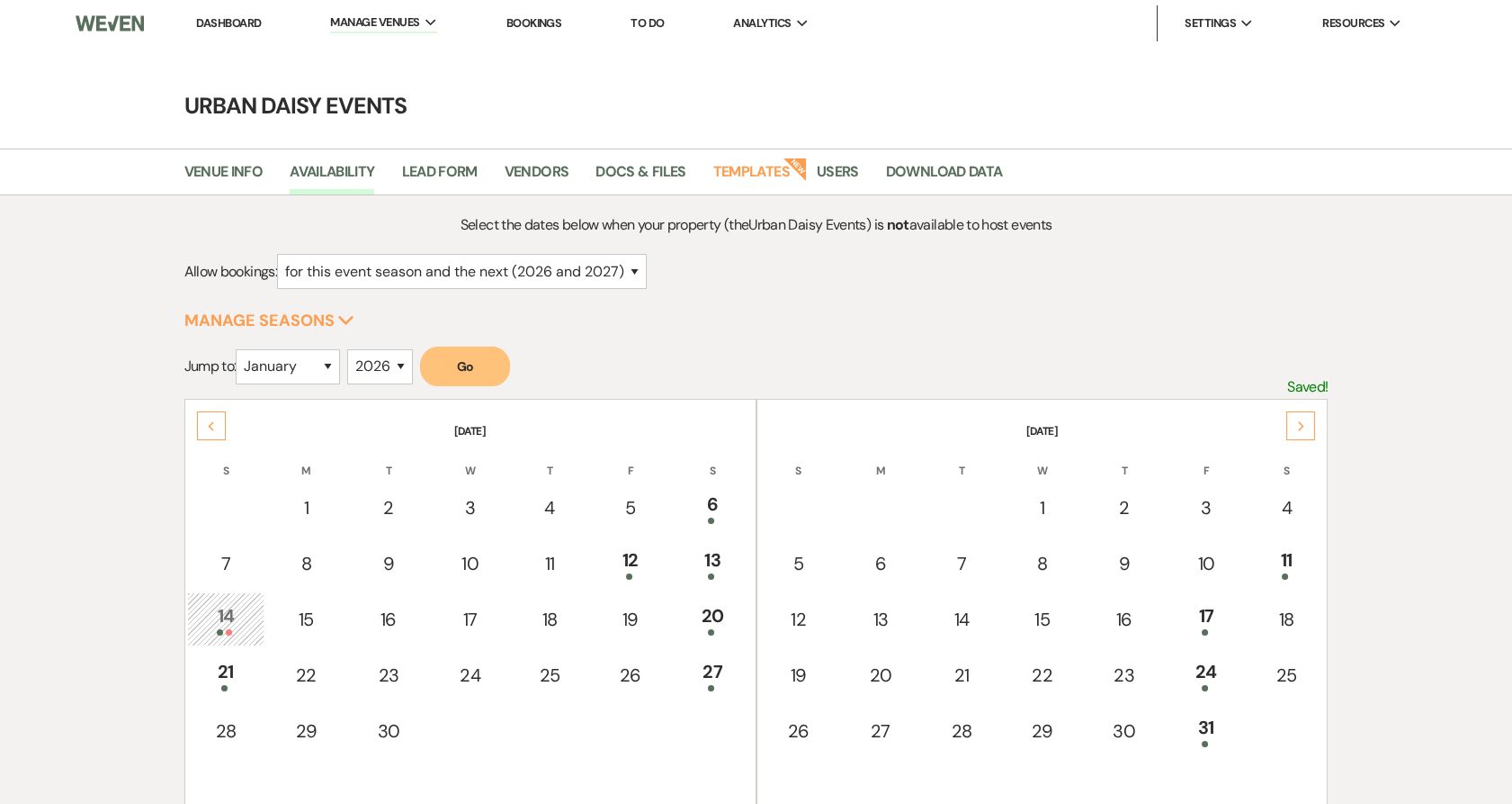
click at [1312, 426] on div "Next" at bounding box center [1301, 425] width 29 height 29
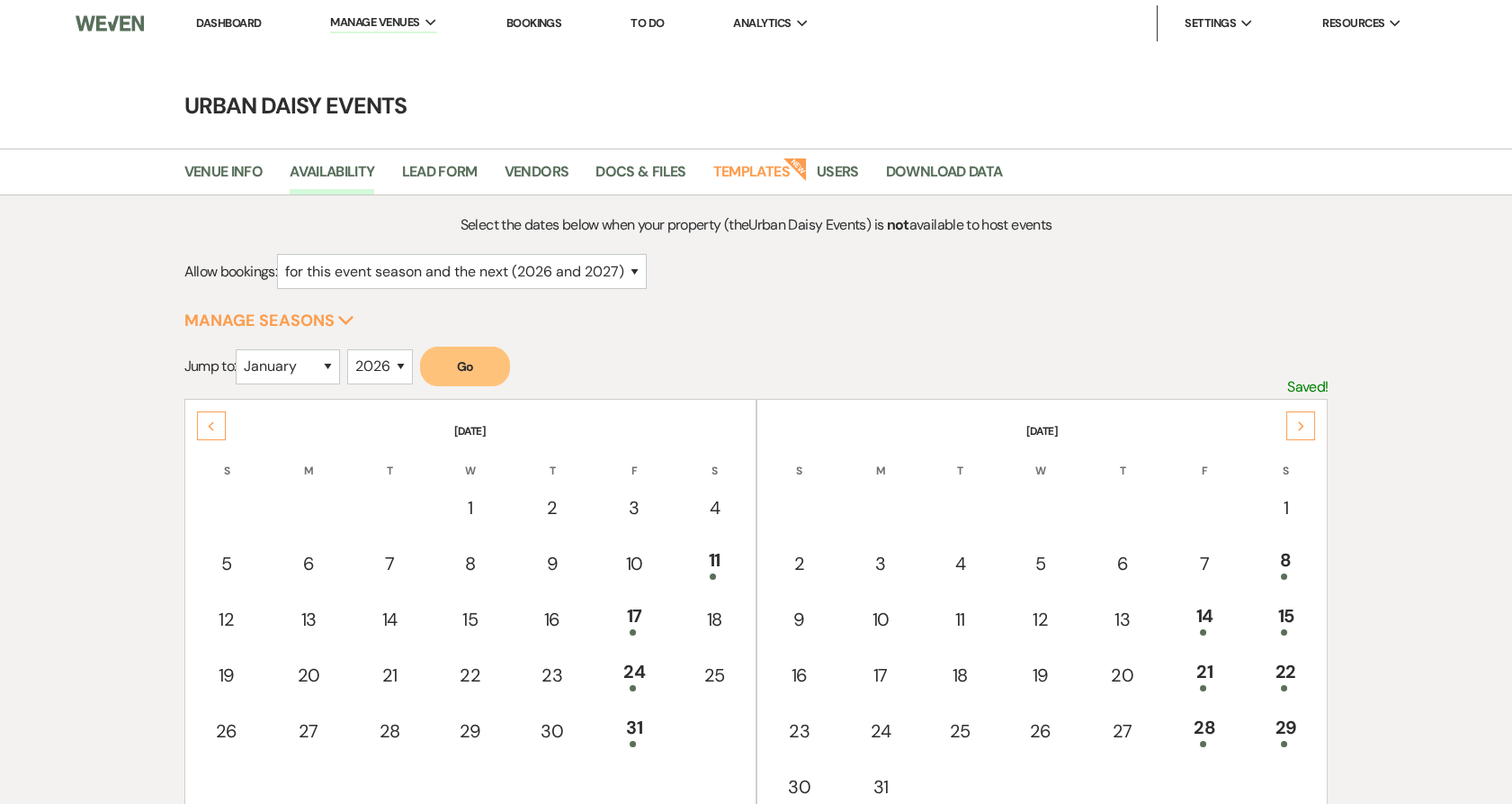
click at [1312, 426] on div "Next" at bounding box center [1301, 425] width 29 height 29
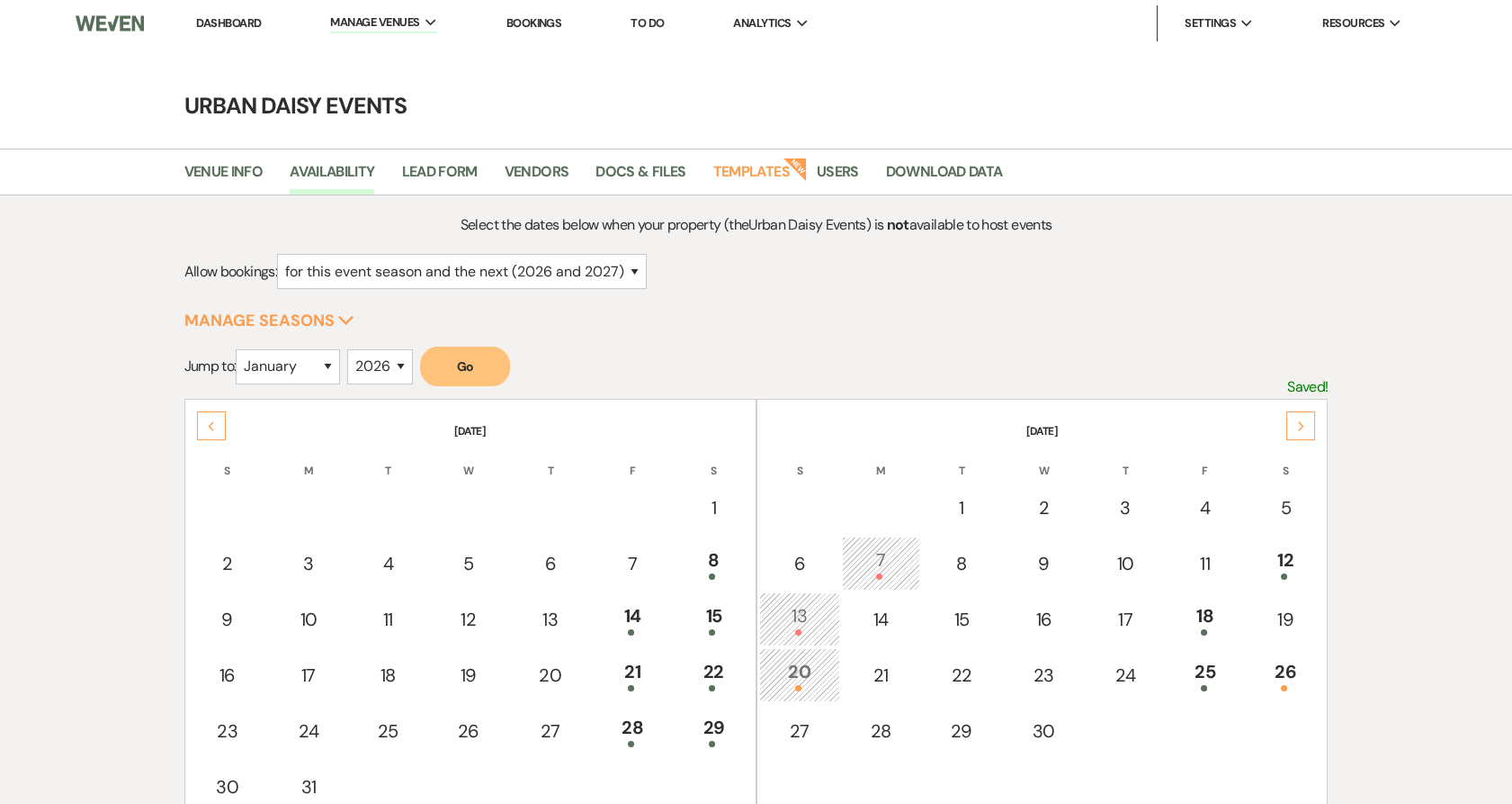
click at [1312, 426] on div "Next" at bounding box center [1301, 425] width 29 height 29
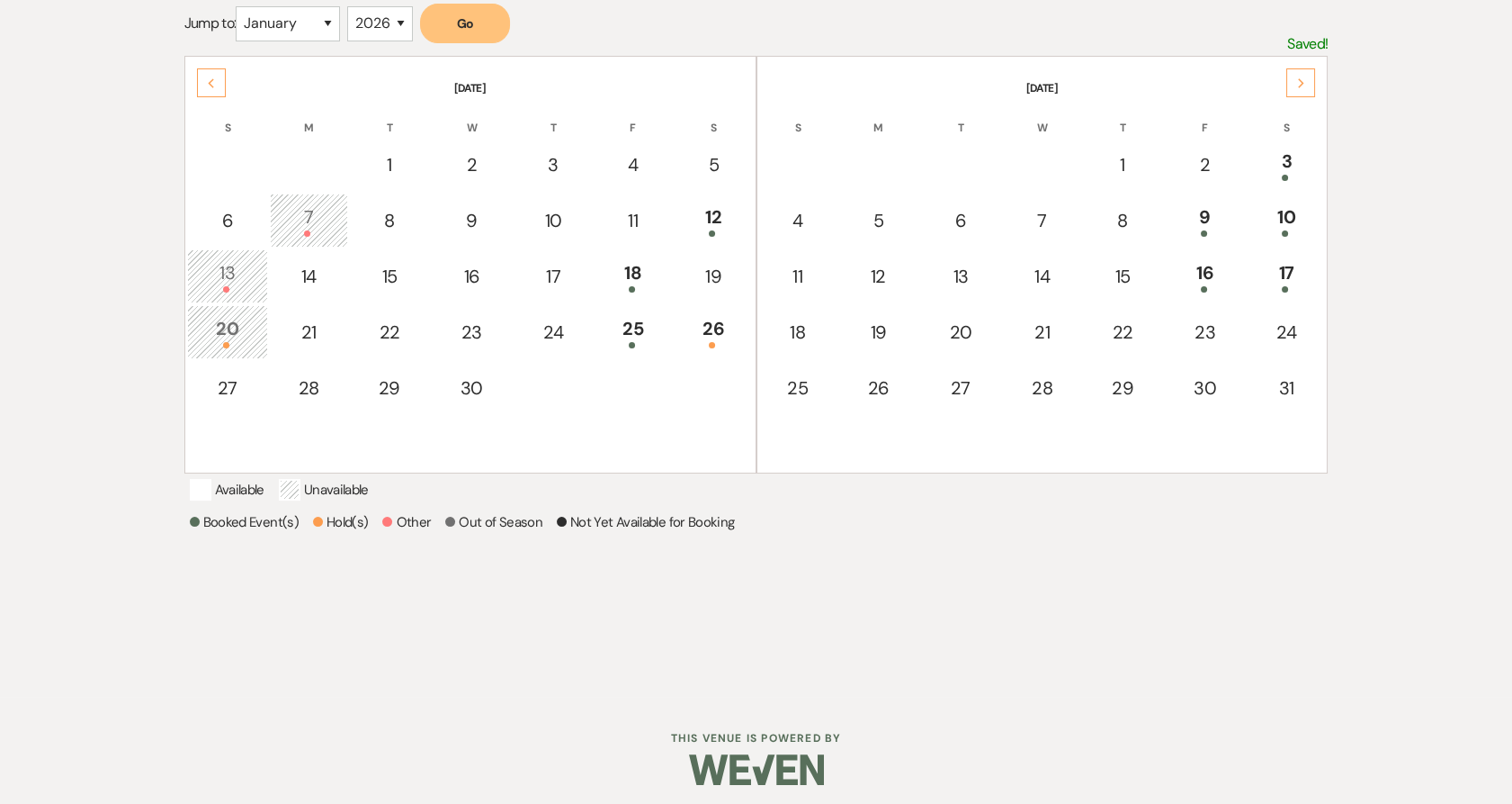
scroll to position [347, 0]
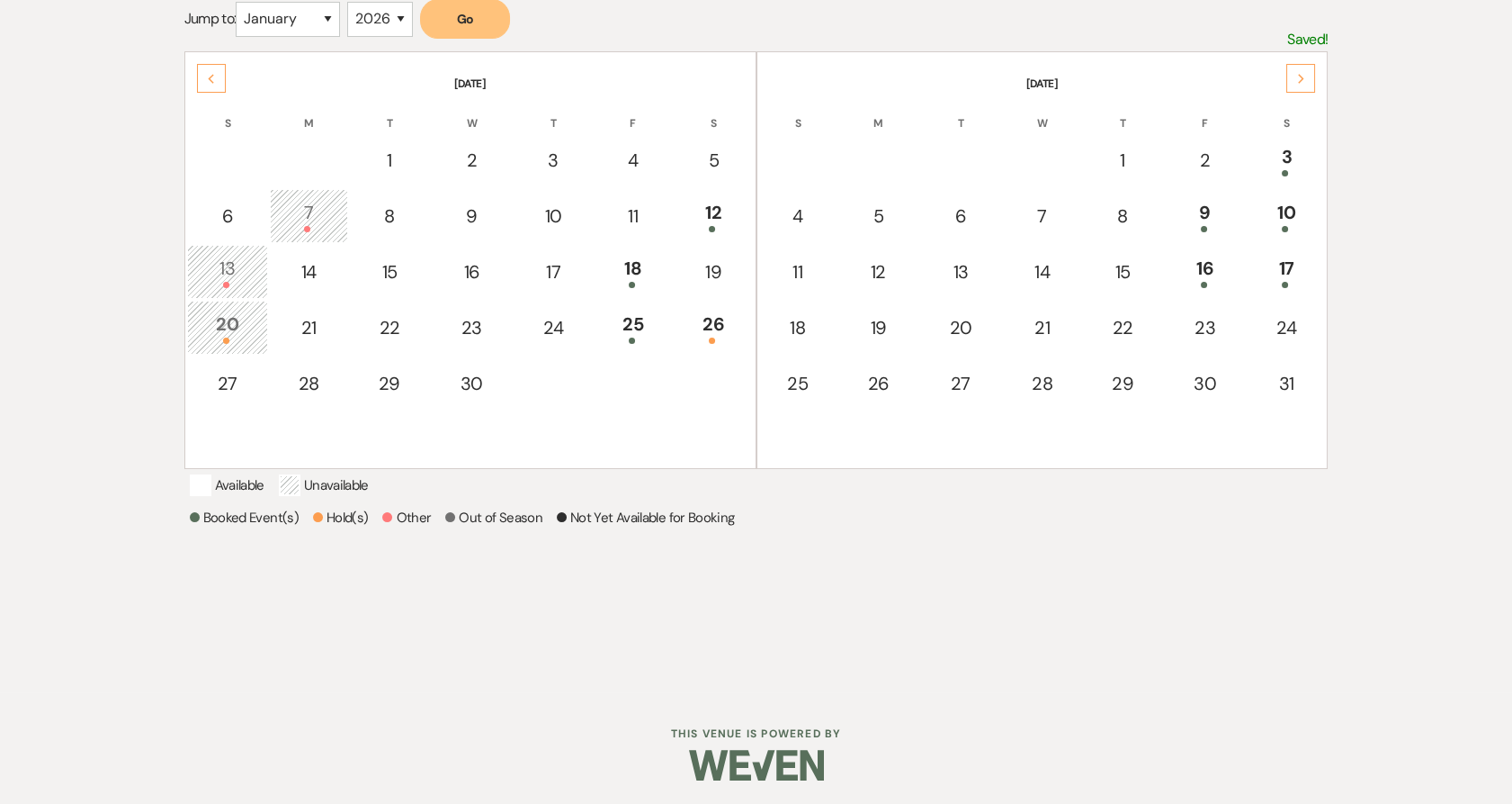
click at [215, 70] on div "Previous" at bounding box center [212, 78] width 29 height 29
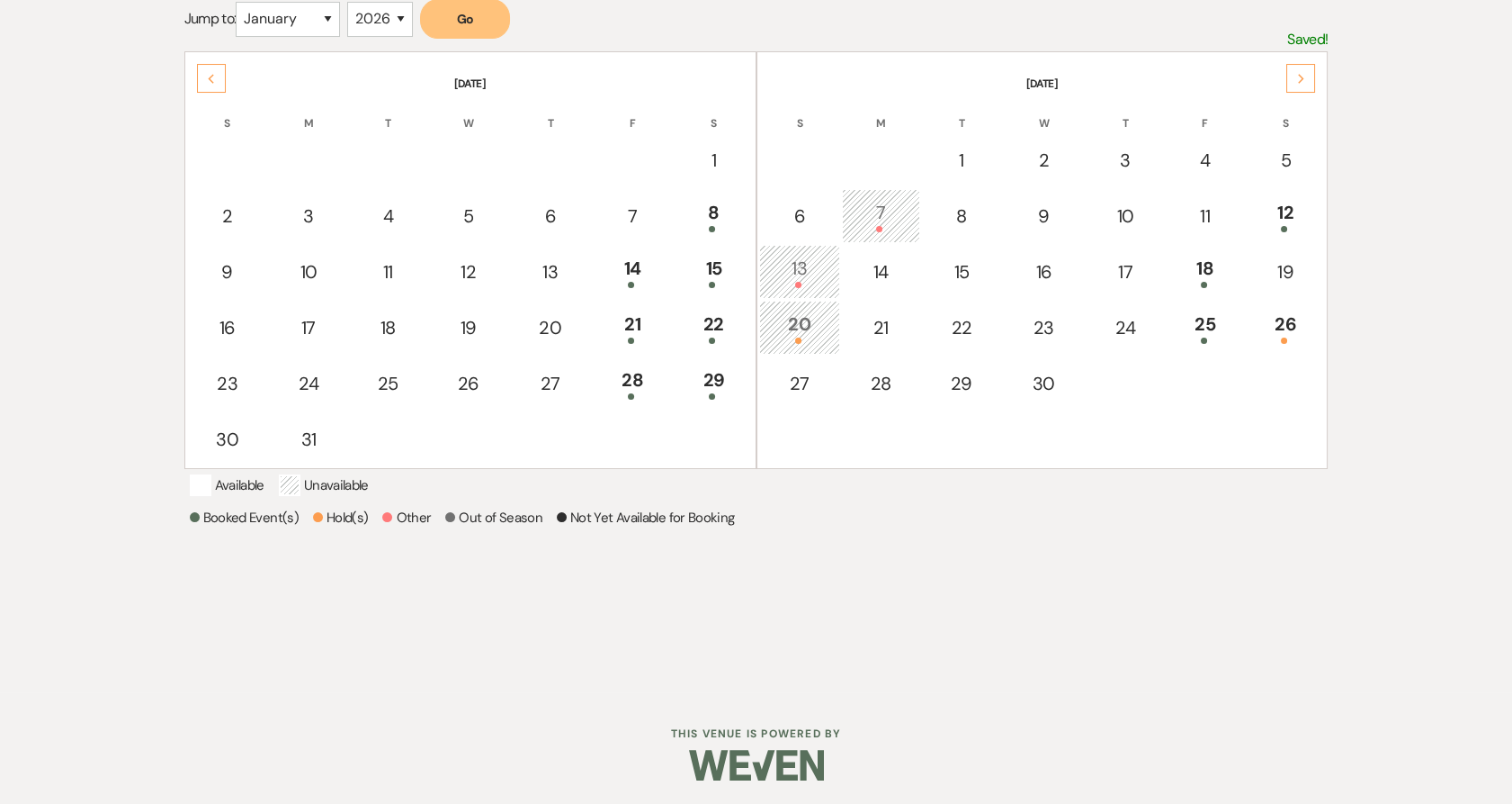
click at [215, 70] on div "Previous" at bounding box center [212, 78] width 29 height 29
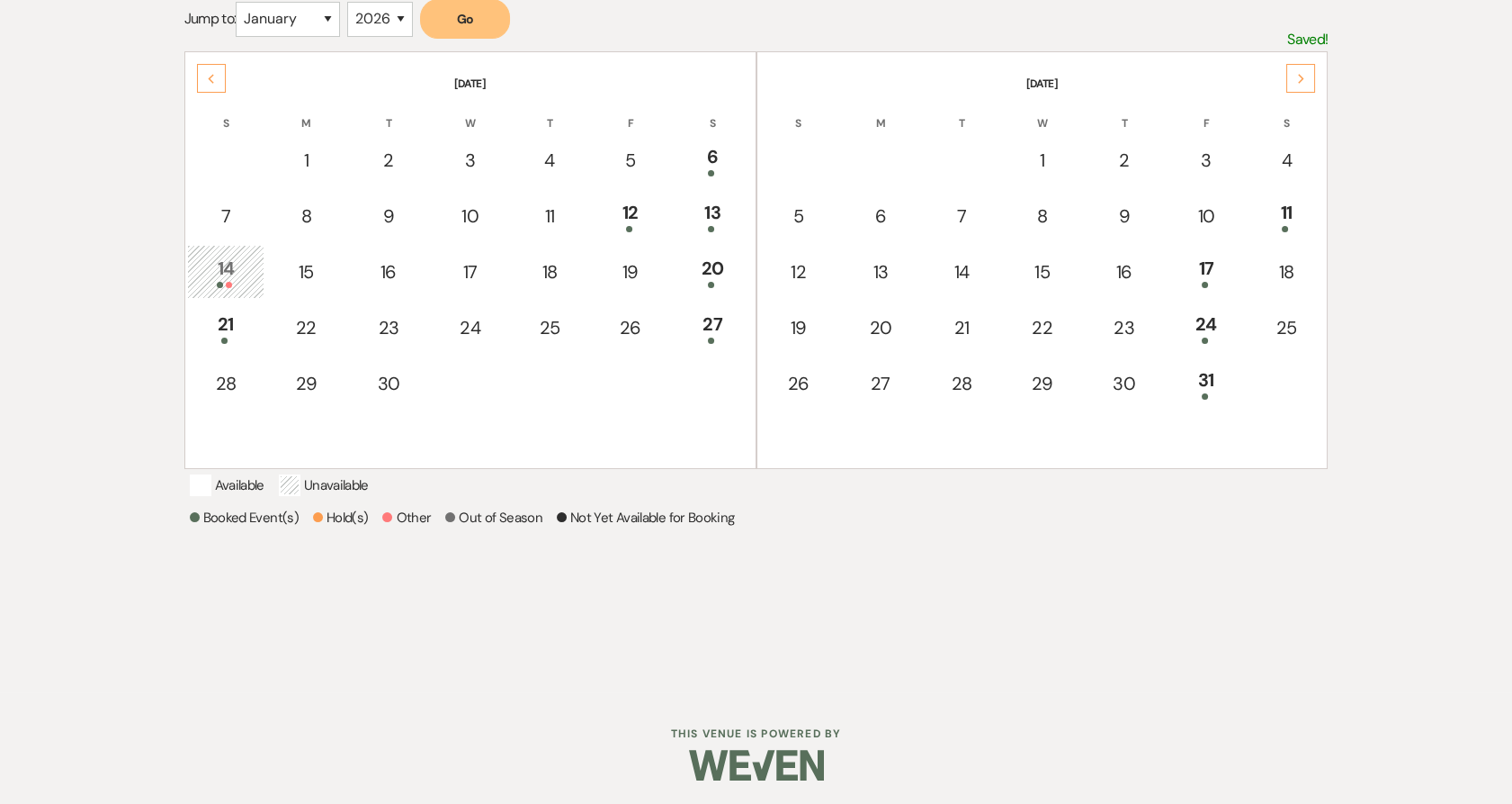
click at [215, 70] on div "Previous" at bounding box center [212, 78] width 29 height 29
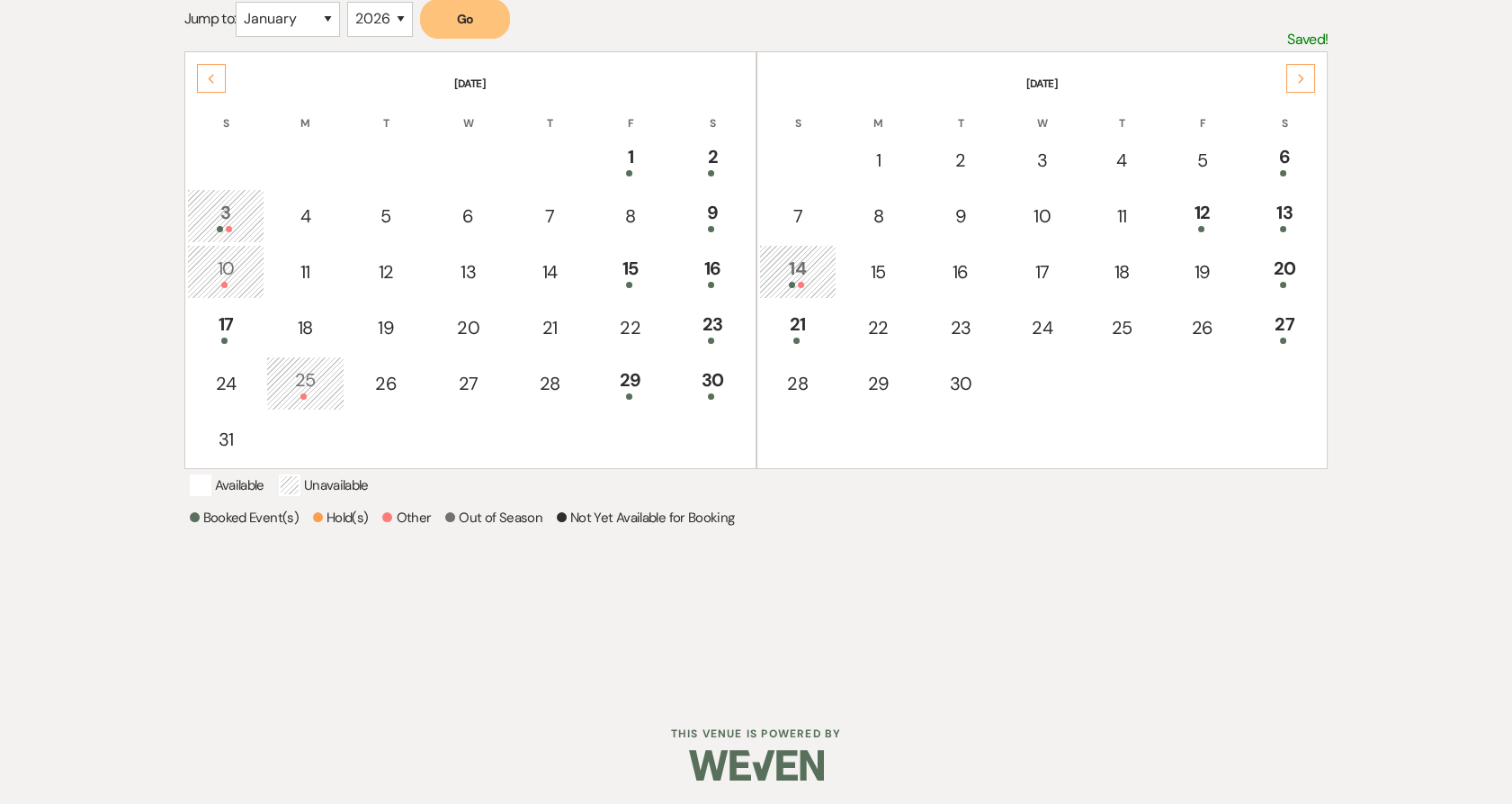
click at [215, 70] on div "Previous" at bounding box center [212, 78] width 29 height 29
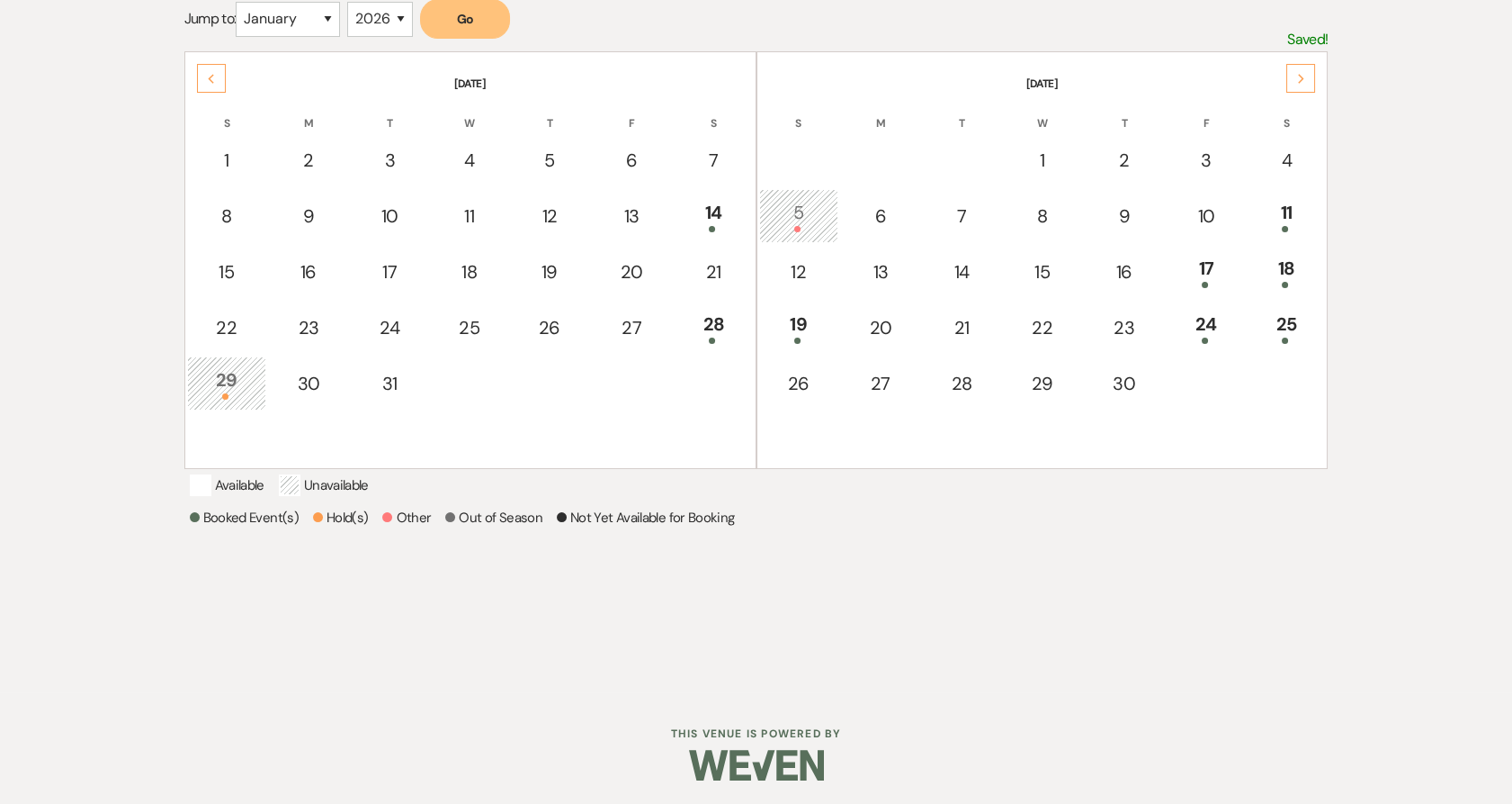
click at [215, 70] on div "Previous" at bounding box center [212, 78] width 29 height 29
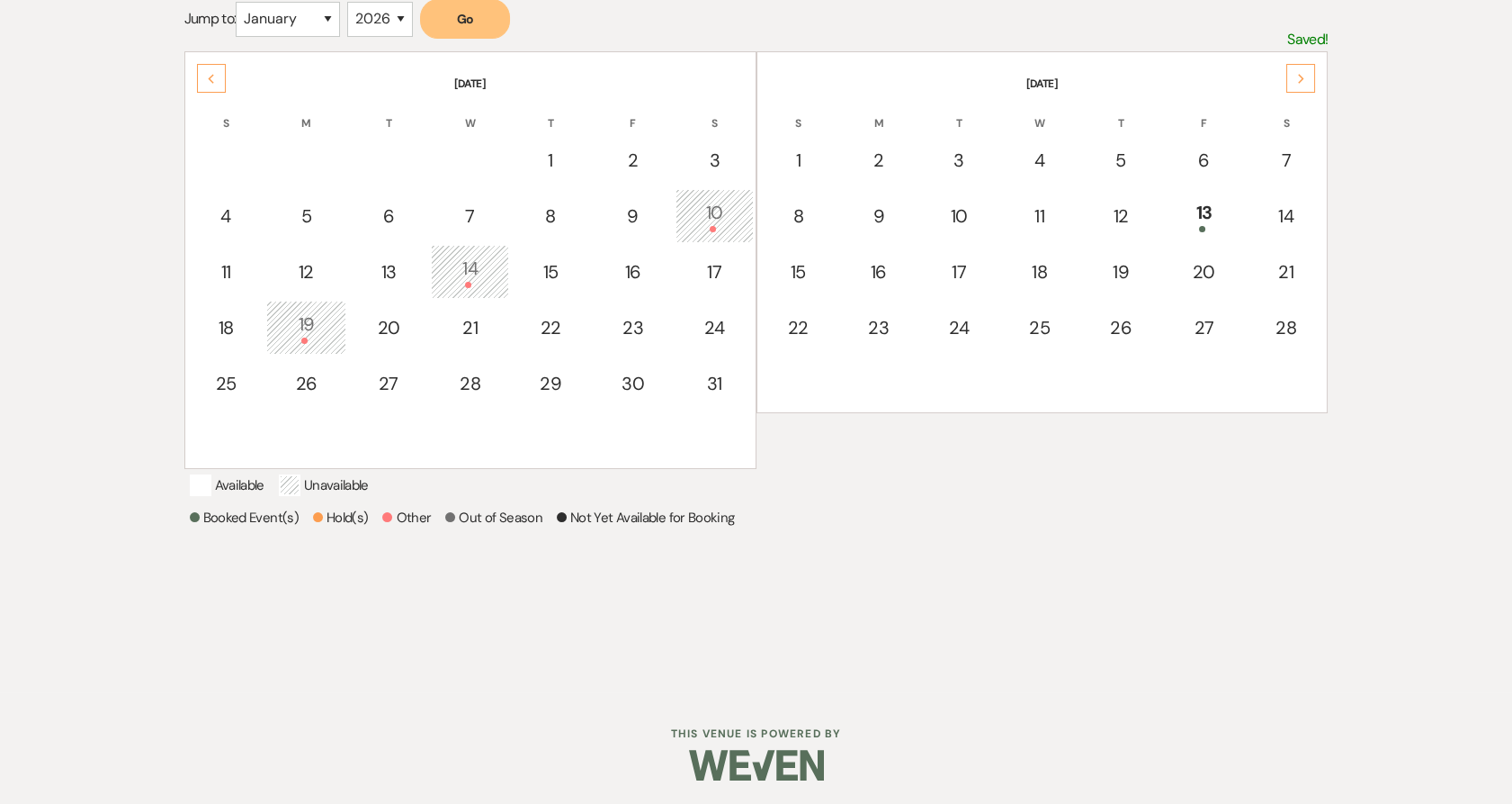
click at [215, 70] on div "Previous" at bounding box center [212, 78] width 29 height 29
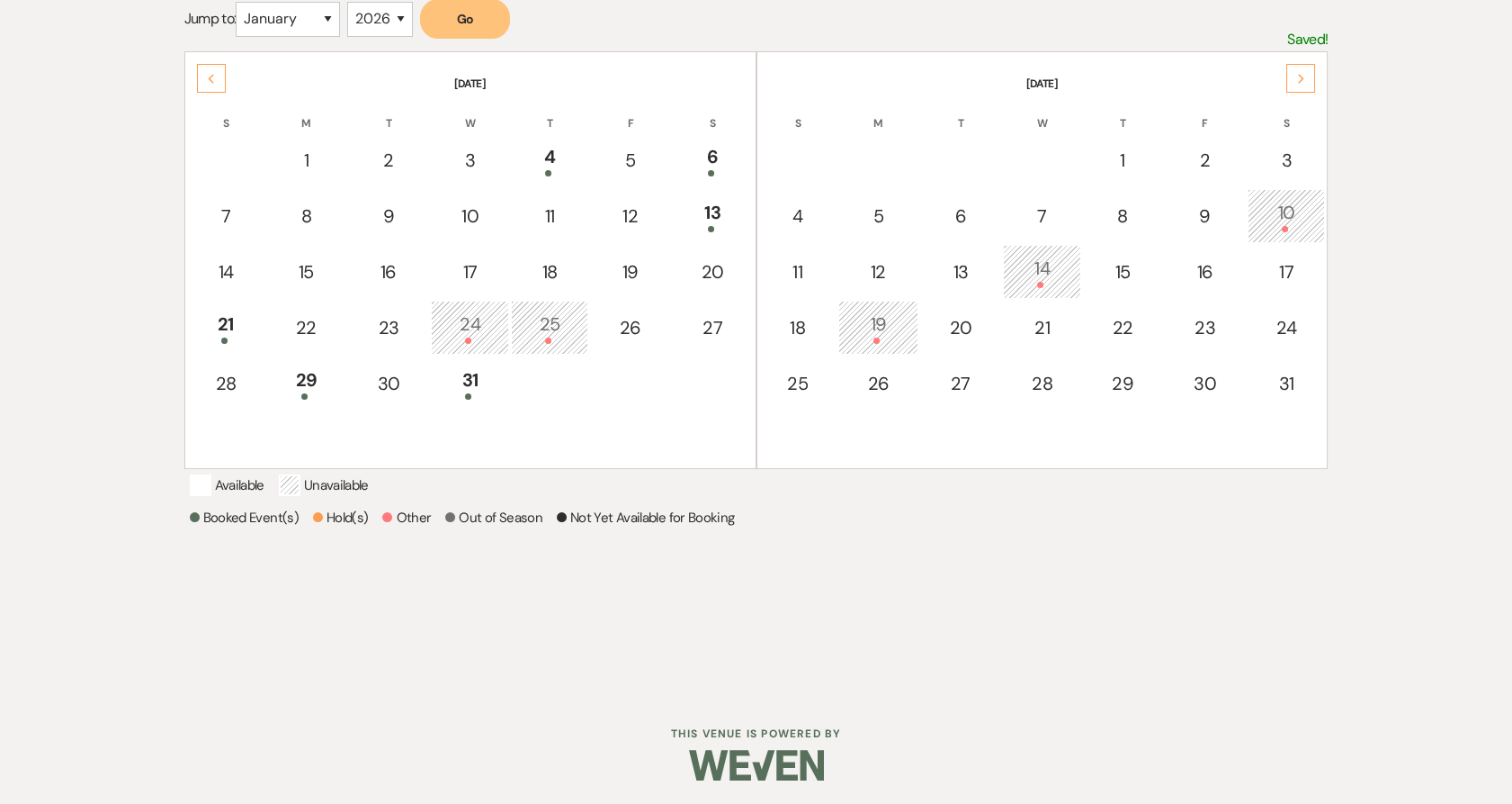
click at [468, 380] on div "31" at bounding box center [469, 382] width 58 height 33
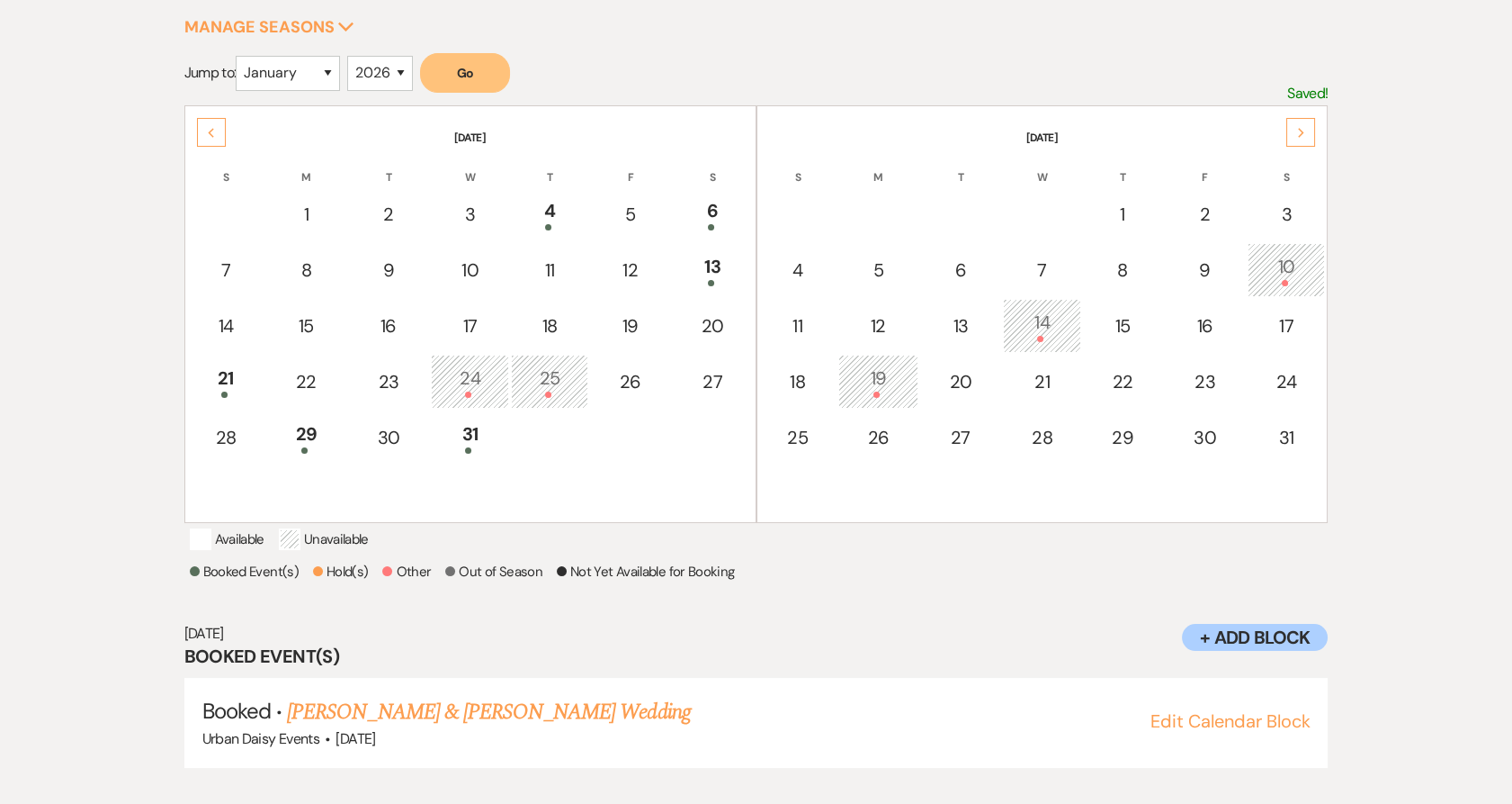
scroll to position [289, 0]
